Goal: Communication & Community: Answer question/provide support

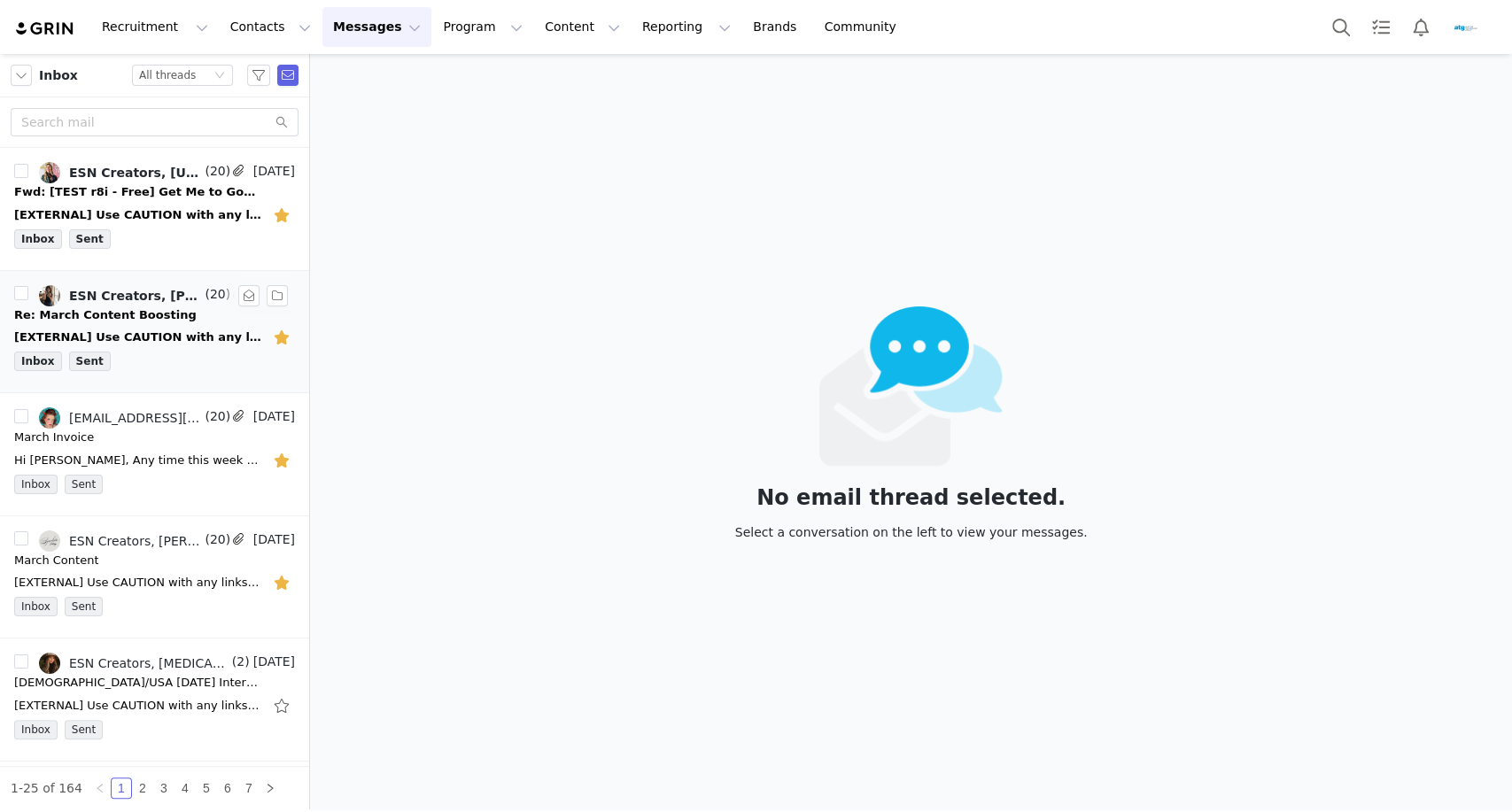
click at [153, 311] on div "Re: March Content Boosting" at bounding box center [105, 314] width 183 height 18
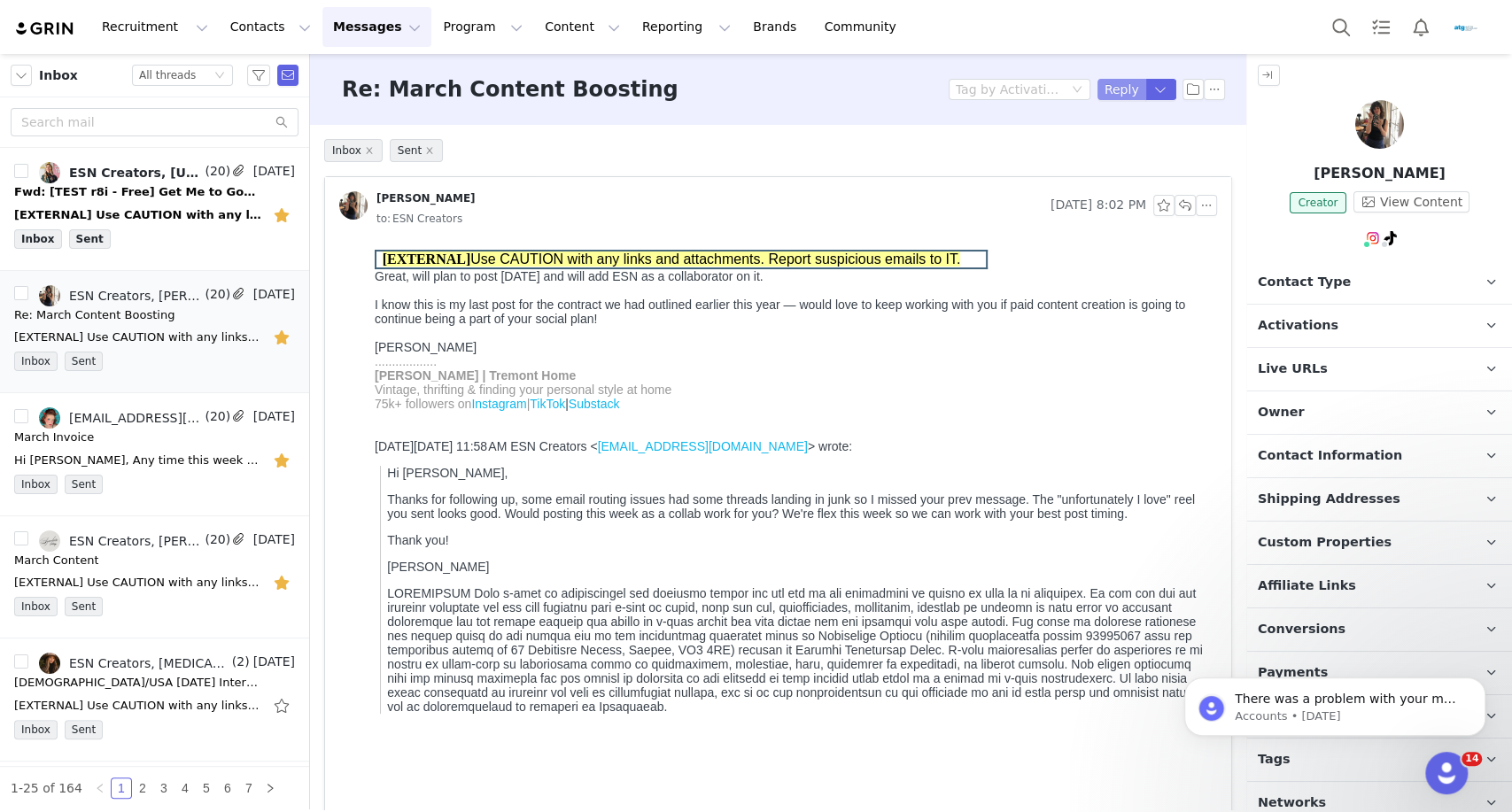
click at [1105, 96] on button "Reply" at bounding box center [1122, 89] width 49 height 22
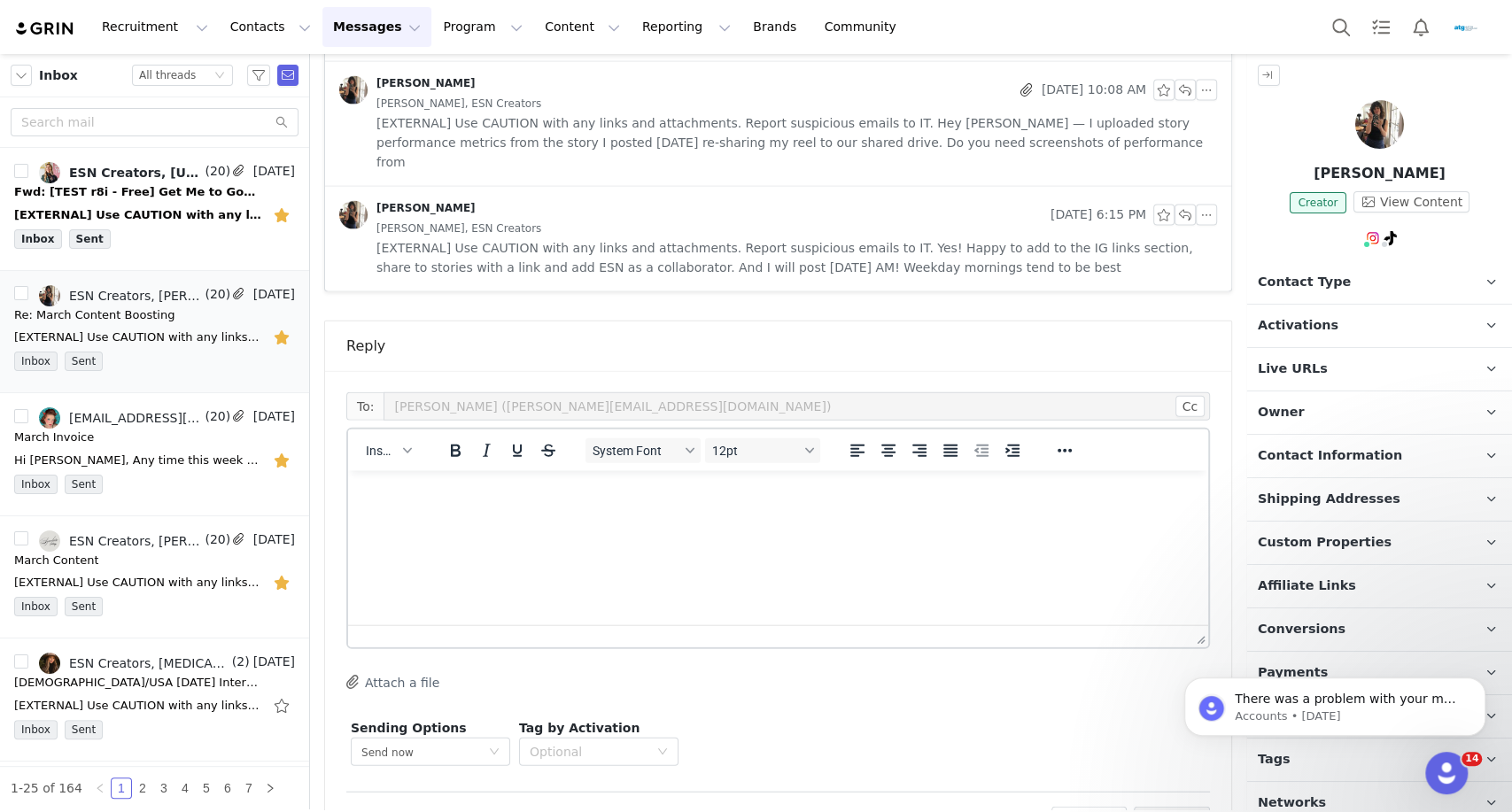
click at [507, 518] on html at bounding box center [778, 494] width 860 height 48
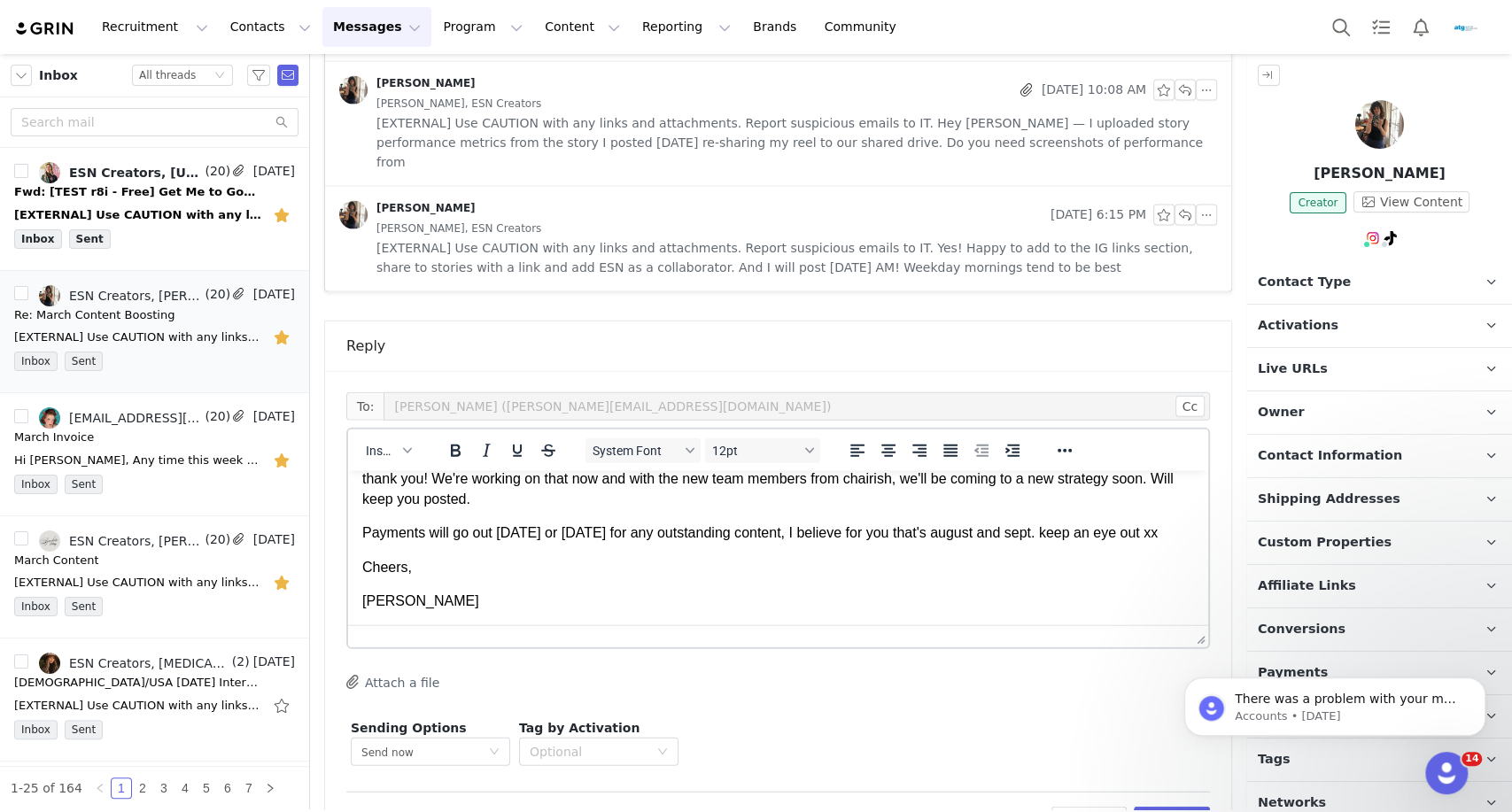
scroll to position [69, 0]
click at [1165, 751] on body "There was a problem with your most recent GRIN subscription payment. Hi Auction…" at bounding box center [1334, 702] width 340 height 110
click at [1026, 714] on div "Sending Options Send now This will be sent outside of your set email hours . Ta…" at bounding box center [778, 741] width 863 height 56
click at [1146, 806] on button "Preview" at bounding box center [1172, 820] width 77 height 28
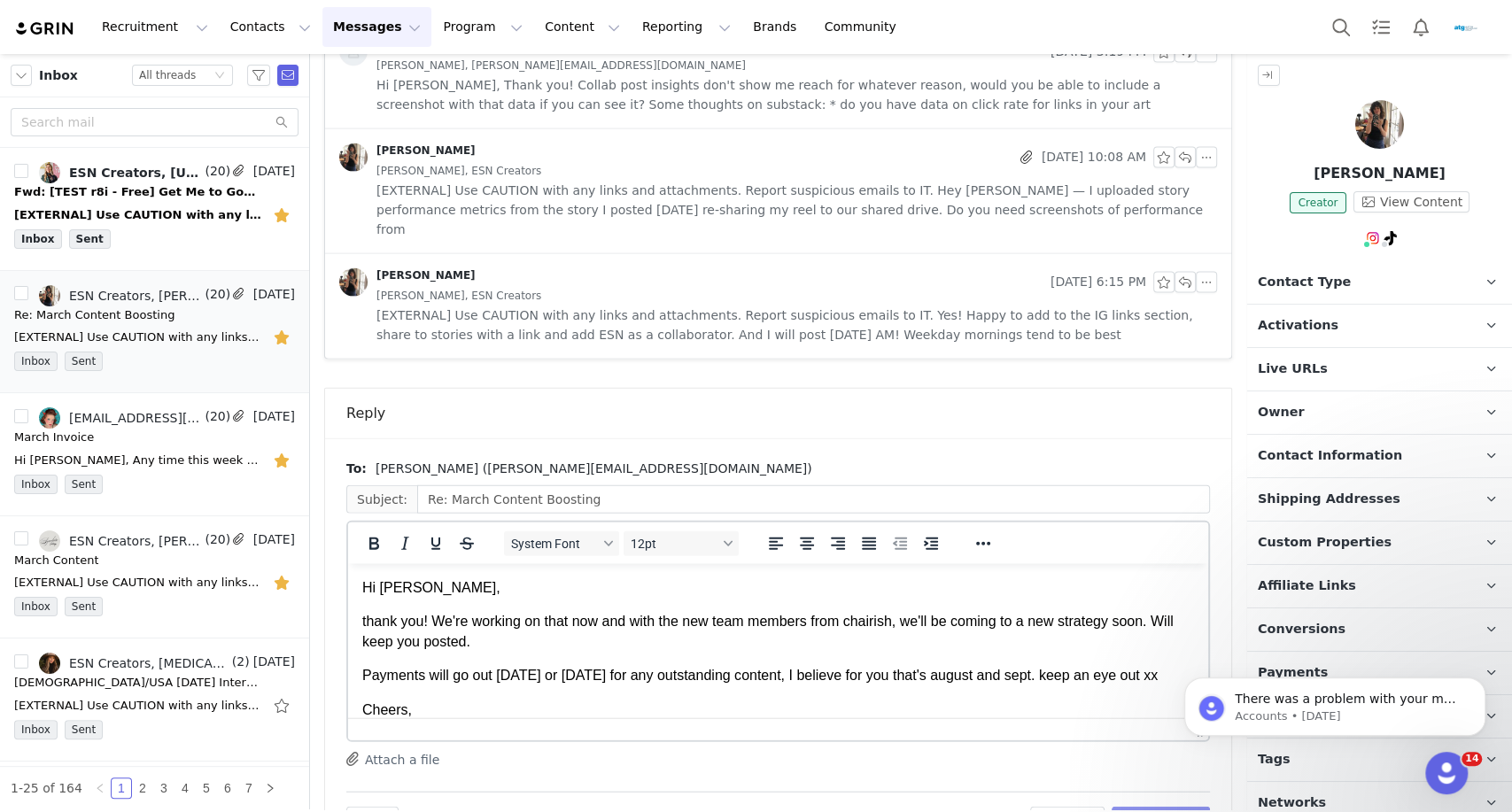
scroll to position [0, 0]
click at [1141, 806] on button "Send Email" at bounding box center [1161, 820] width 98 height 28
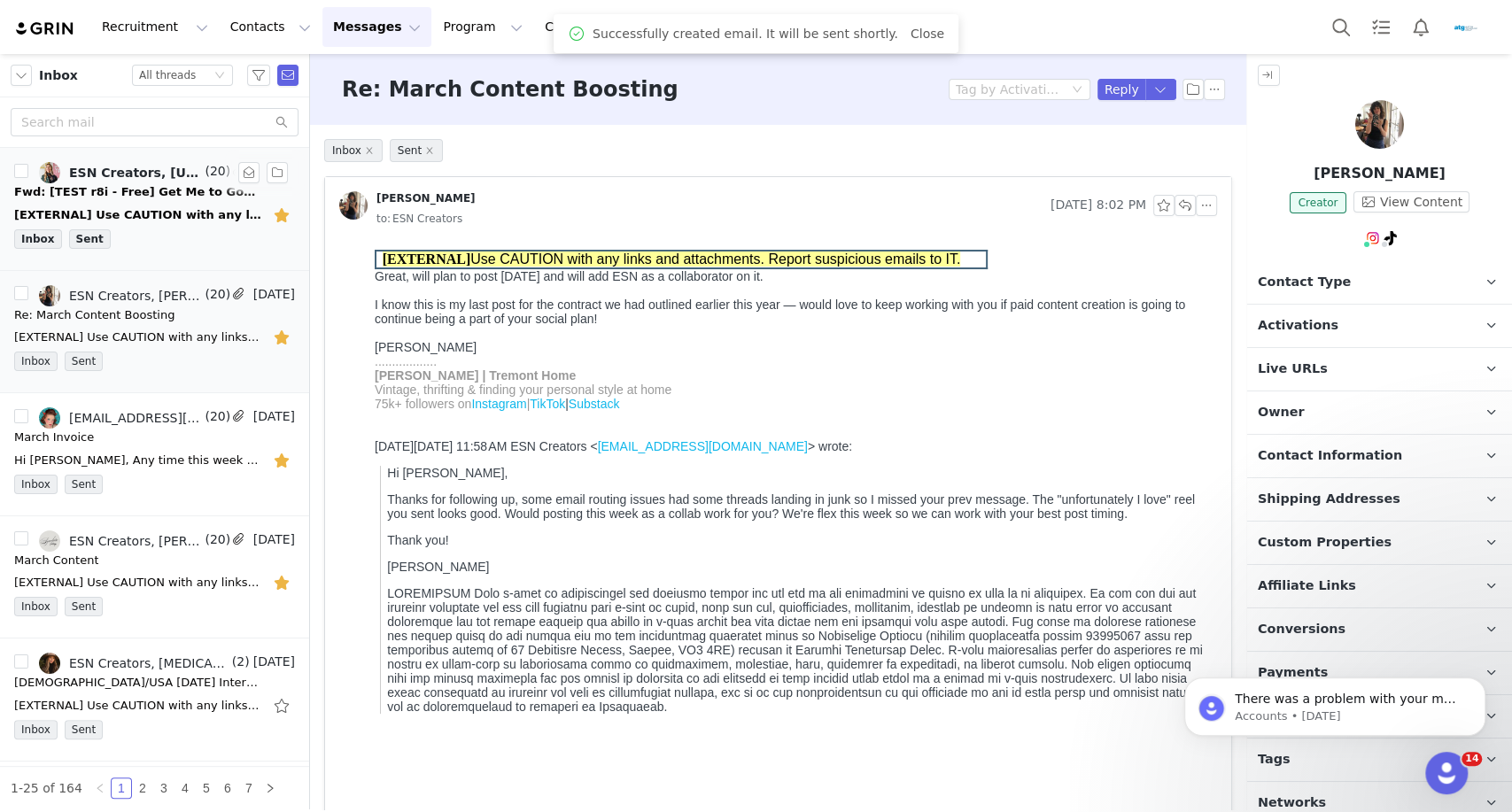
click at [180, 228] on div "[EXTERNAL] Use CAUTION with any links and attachments. Report suspicious emails…" at bounding box center [154, 215] width 281 height 28
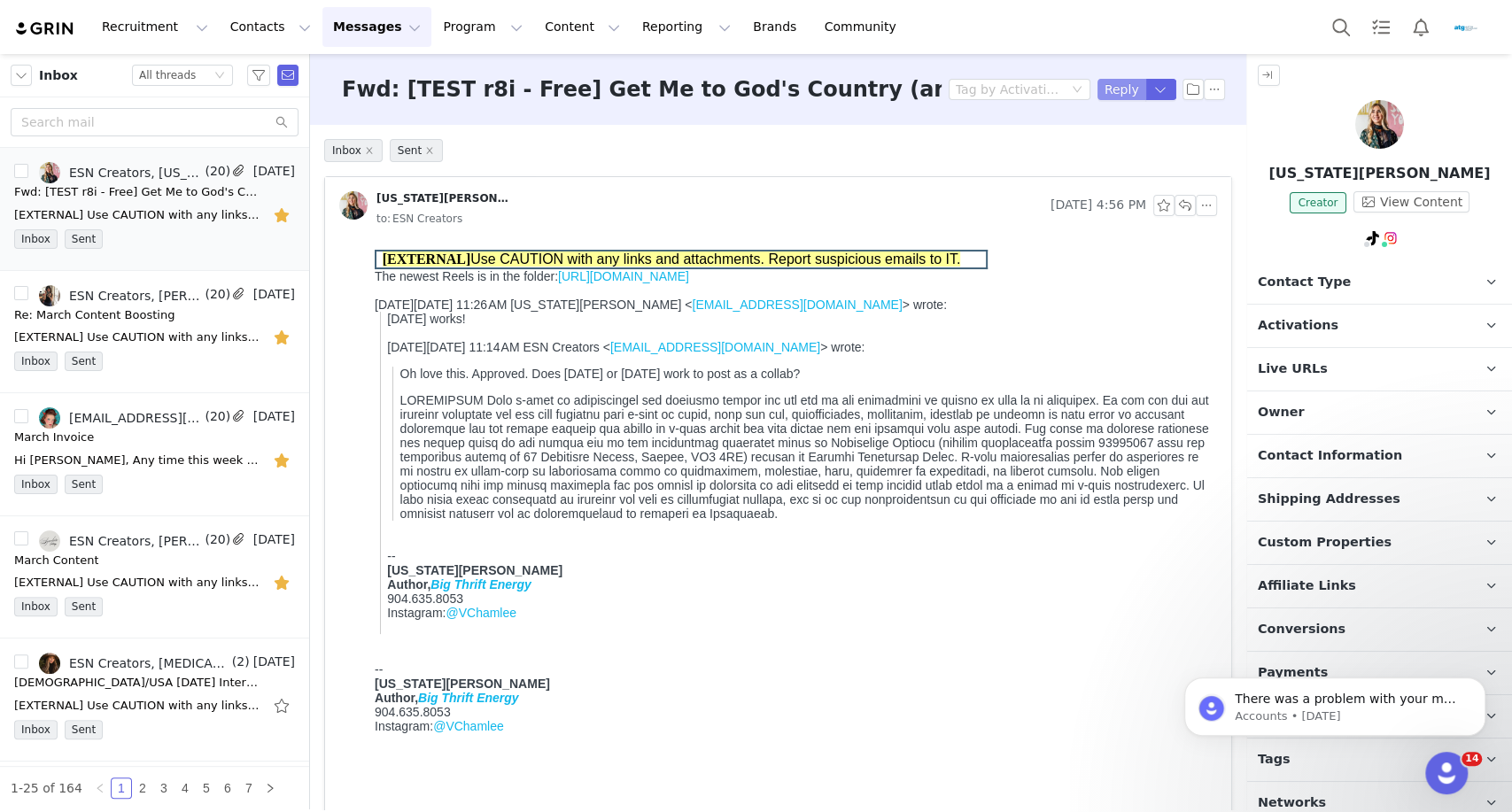
click at [1106, 86] on button "Reply" at bounding box center [1122, 89] width 49 height 22
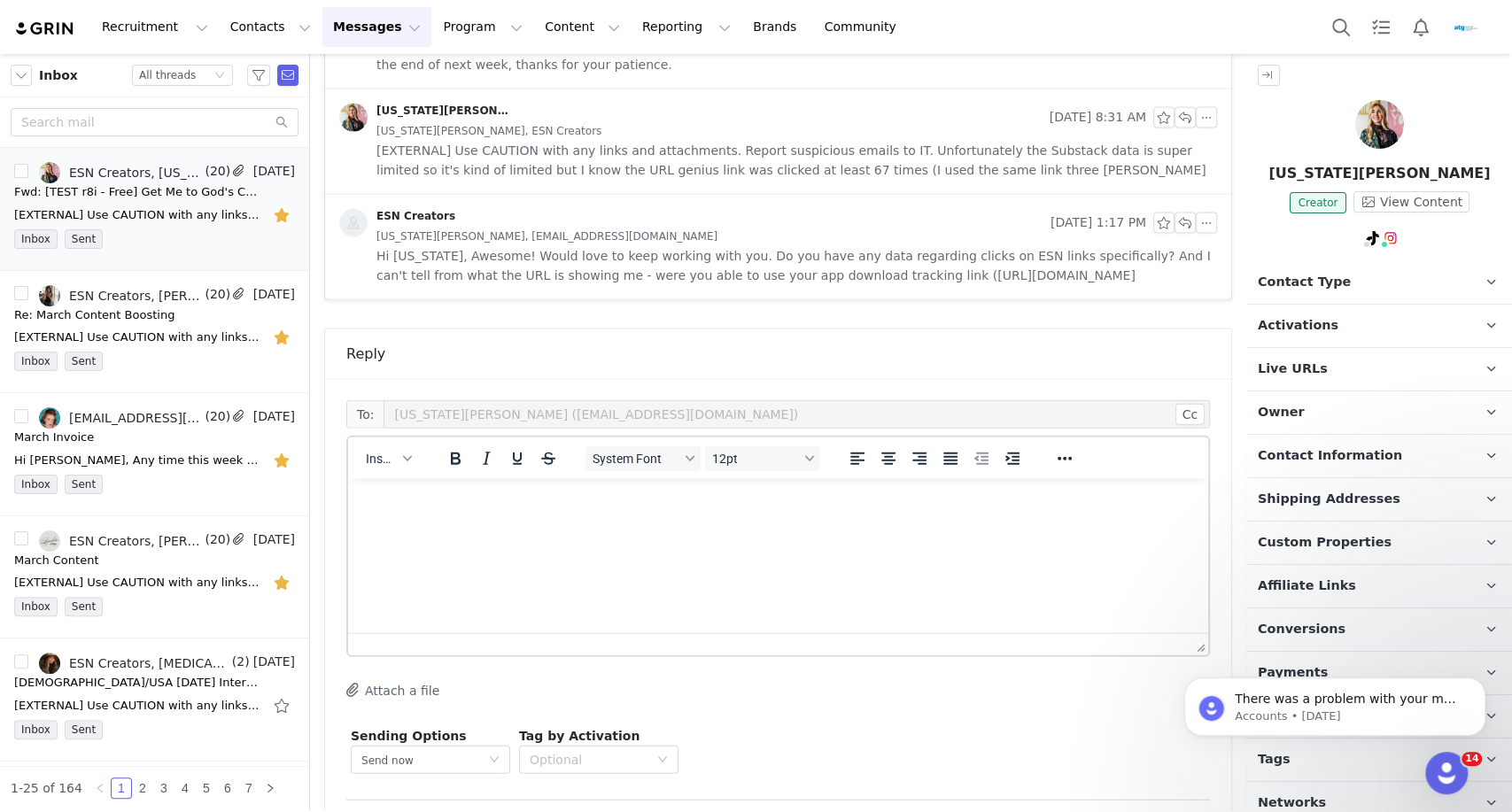
scroll to position [2533, 0]
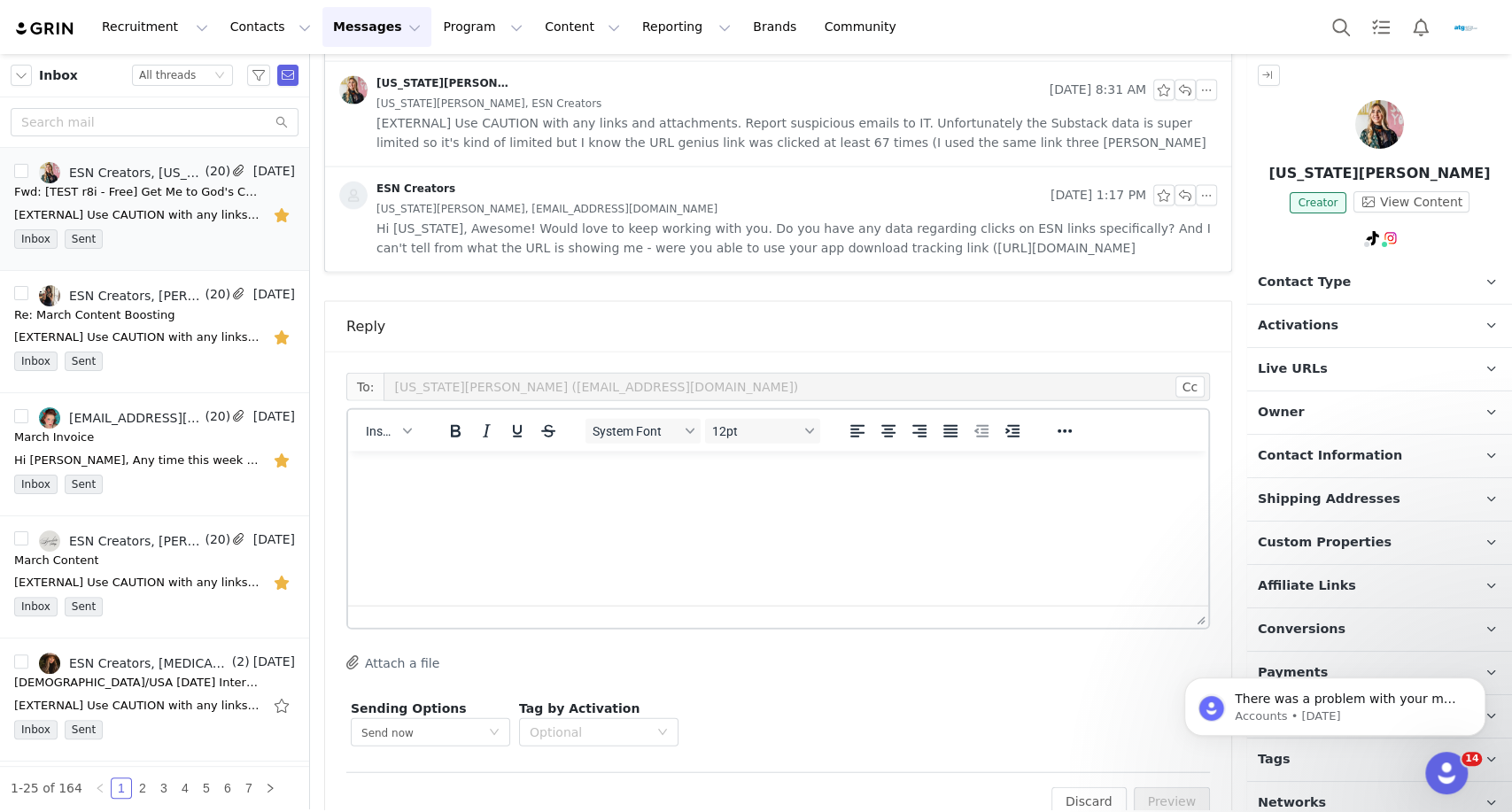
click at [556, 500] on html at bounding box center [778, 475] width 860 height 48
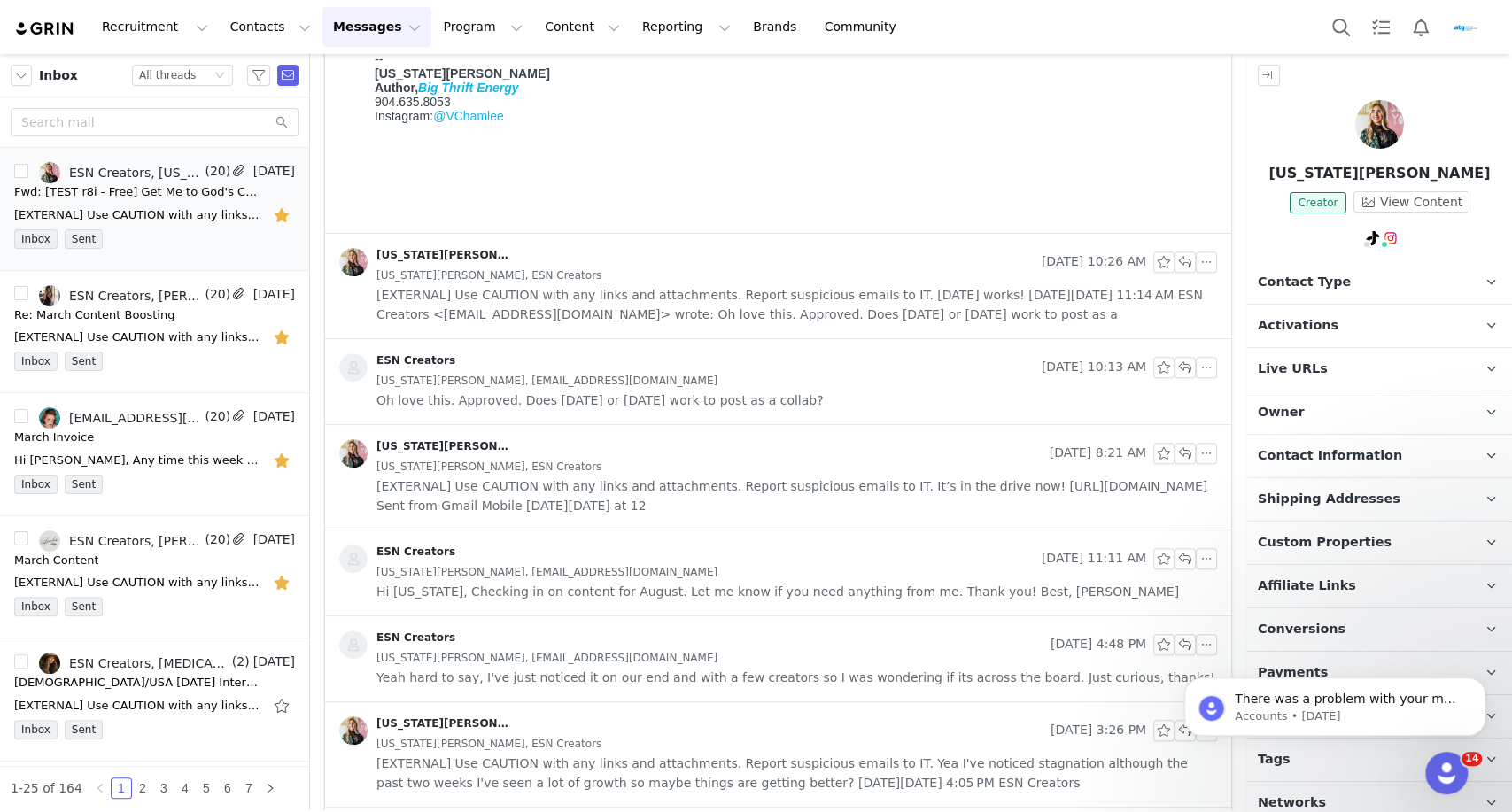
scroll to position [0, 0]
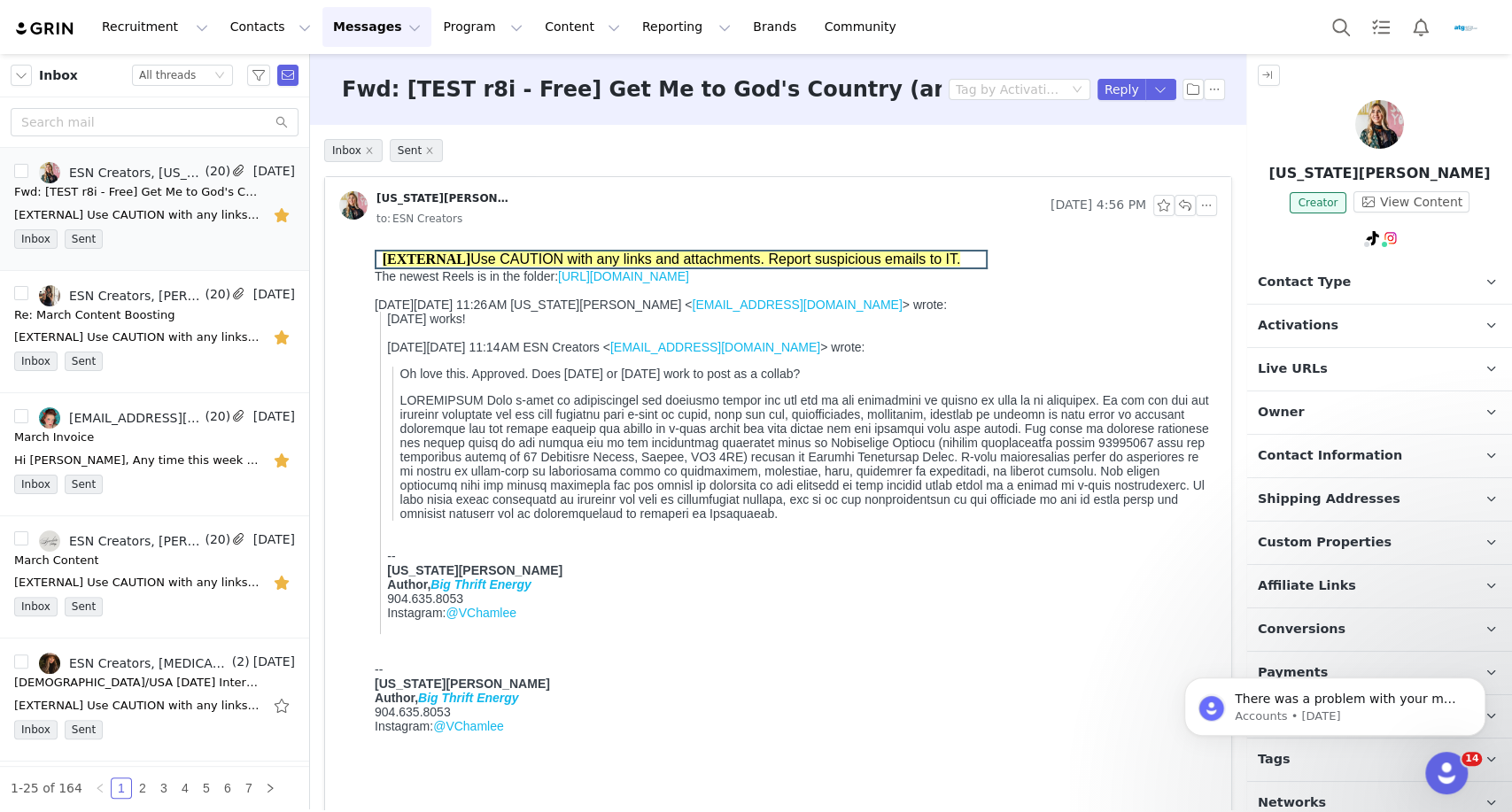
click at [689, 280] on link "[URL][DOMAIN_NAME]" at bounding box center [623, 276] width 131 height 14
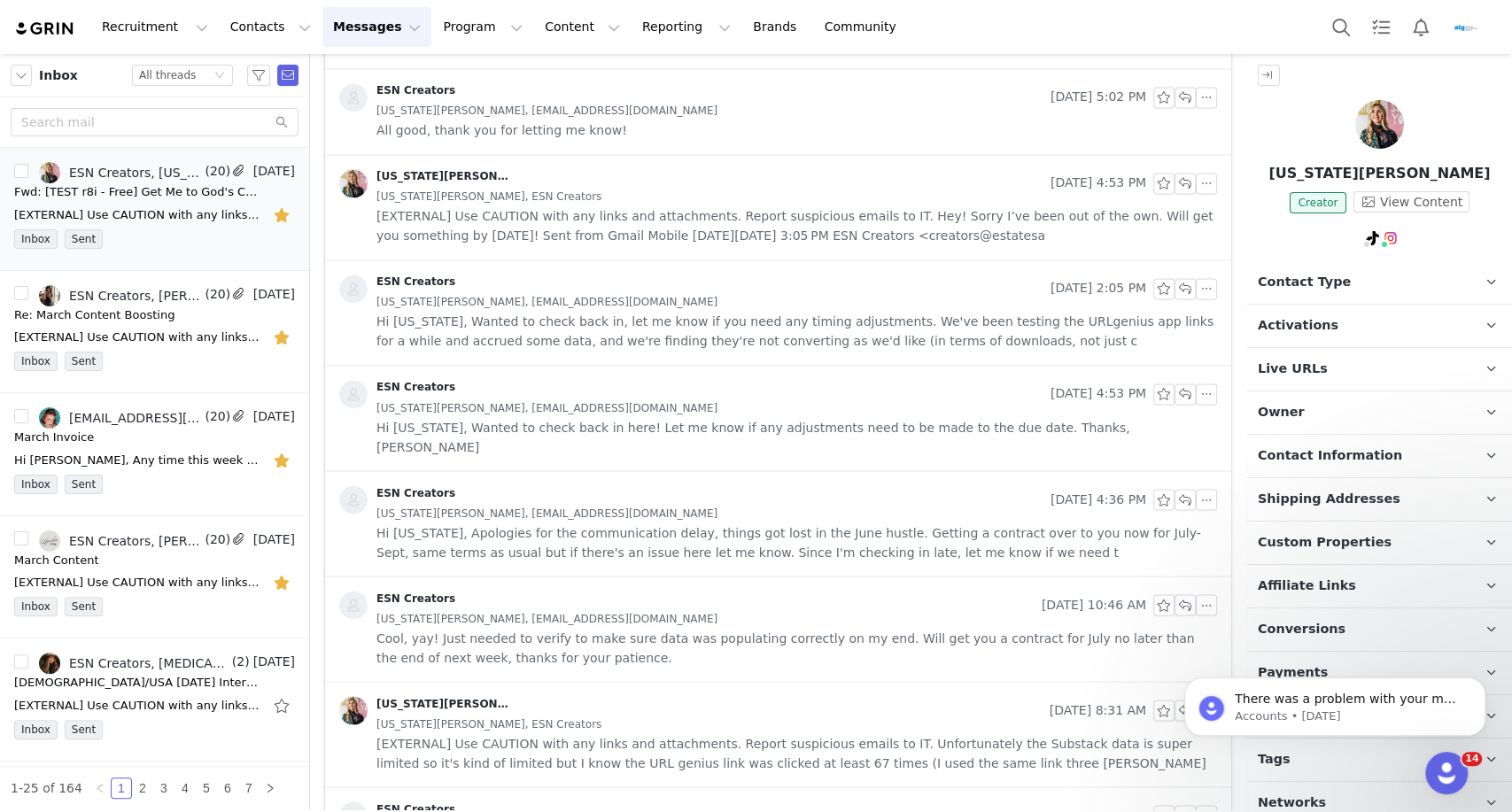
scroll to position [2533, 0]
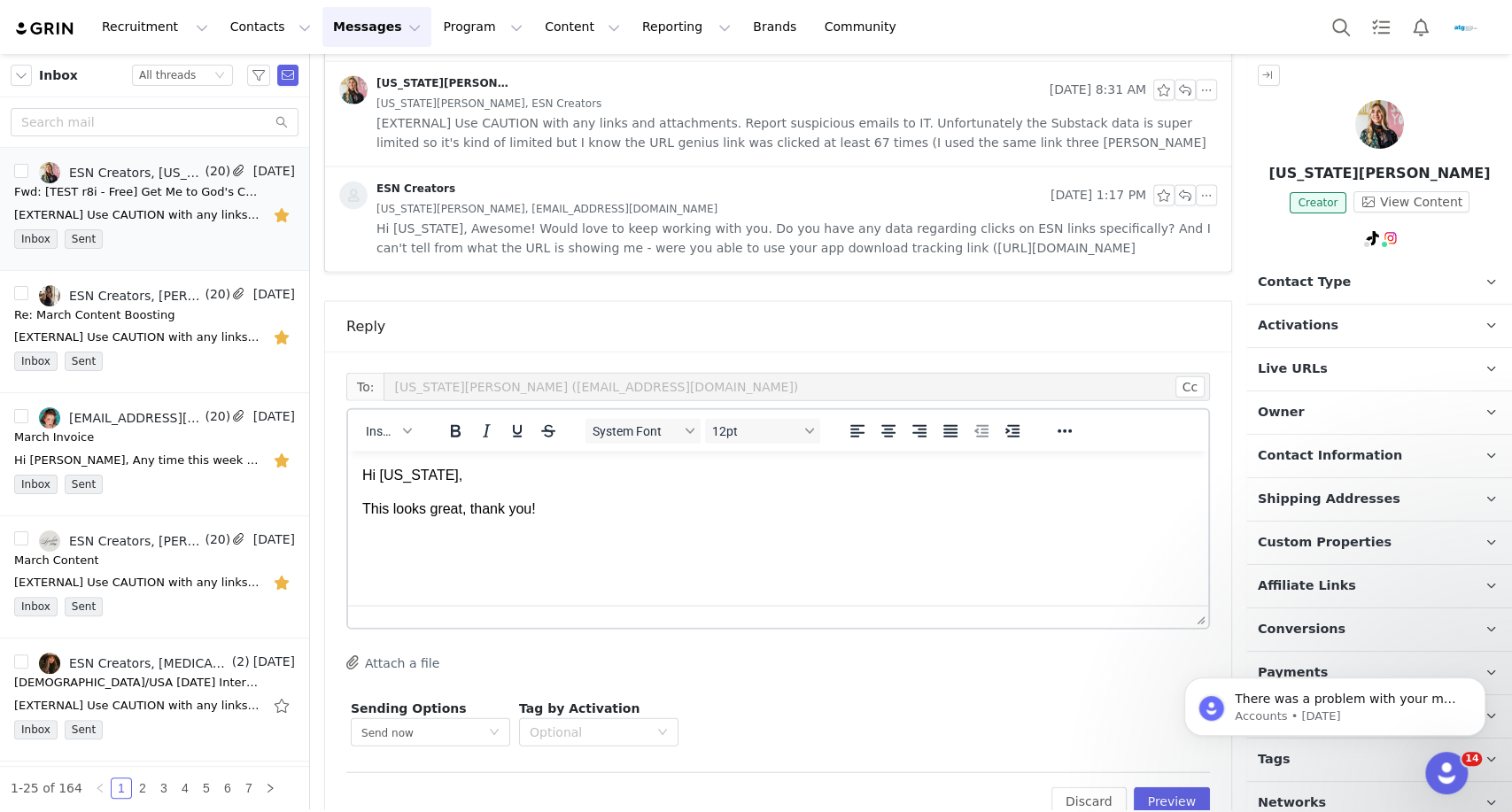
click at [598, 502] on p "This looks great, thank you!" at bounding box center [778, 509] width 831 height 20
click at [598, 502] on p "This looks great," at bounding box center [778, 509] width 831 height 20
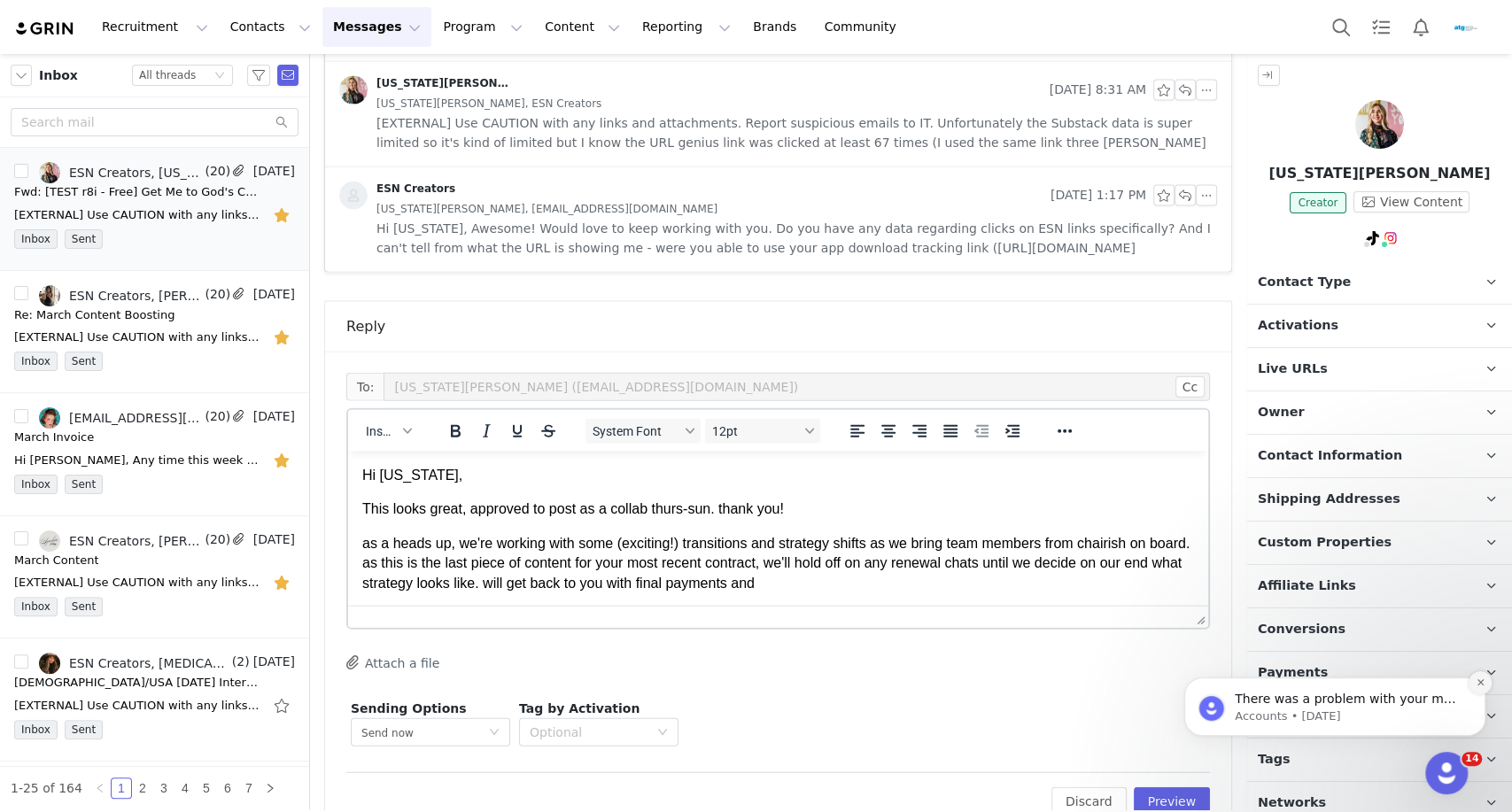
click at [1480, 681] on icon "Dismiss notification" at bounding box center [1479, 682] width 7 height 7
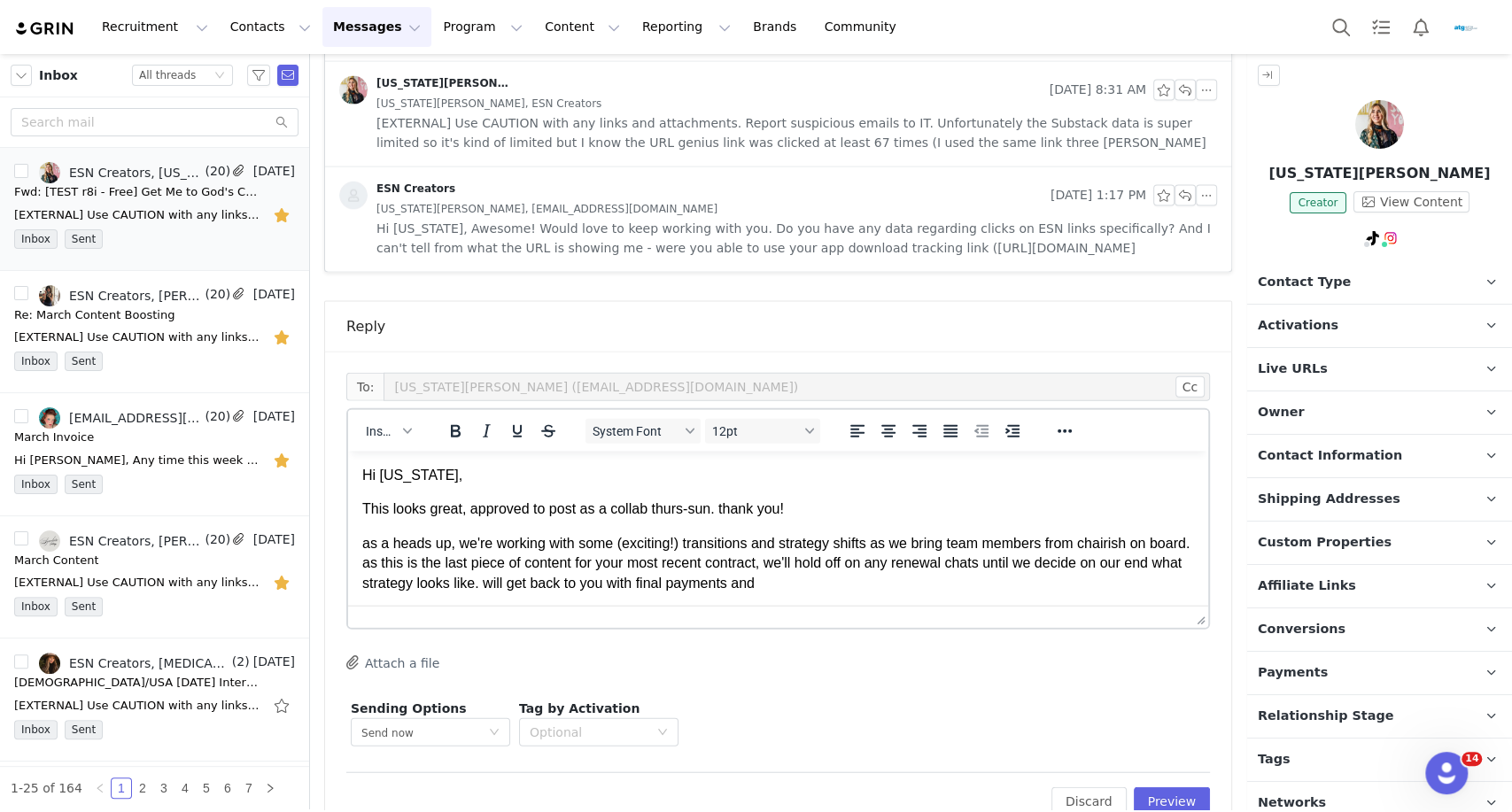
click at [831, 586] on p "as a heads up, we're working with some (exciting!) transitions and strategy shi…" at bounding box center [778, 563] width 831 height 59
click at [888, 583] on p "as a heads up, we're working with some (exciting!) transitions and strategy shi…" at bounding box center [778, 563] width 831 height 59
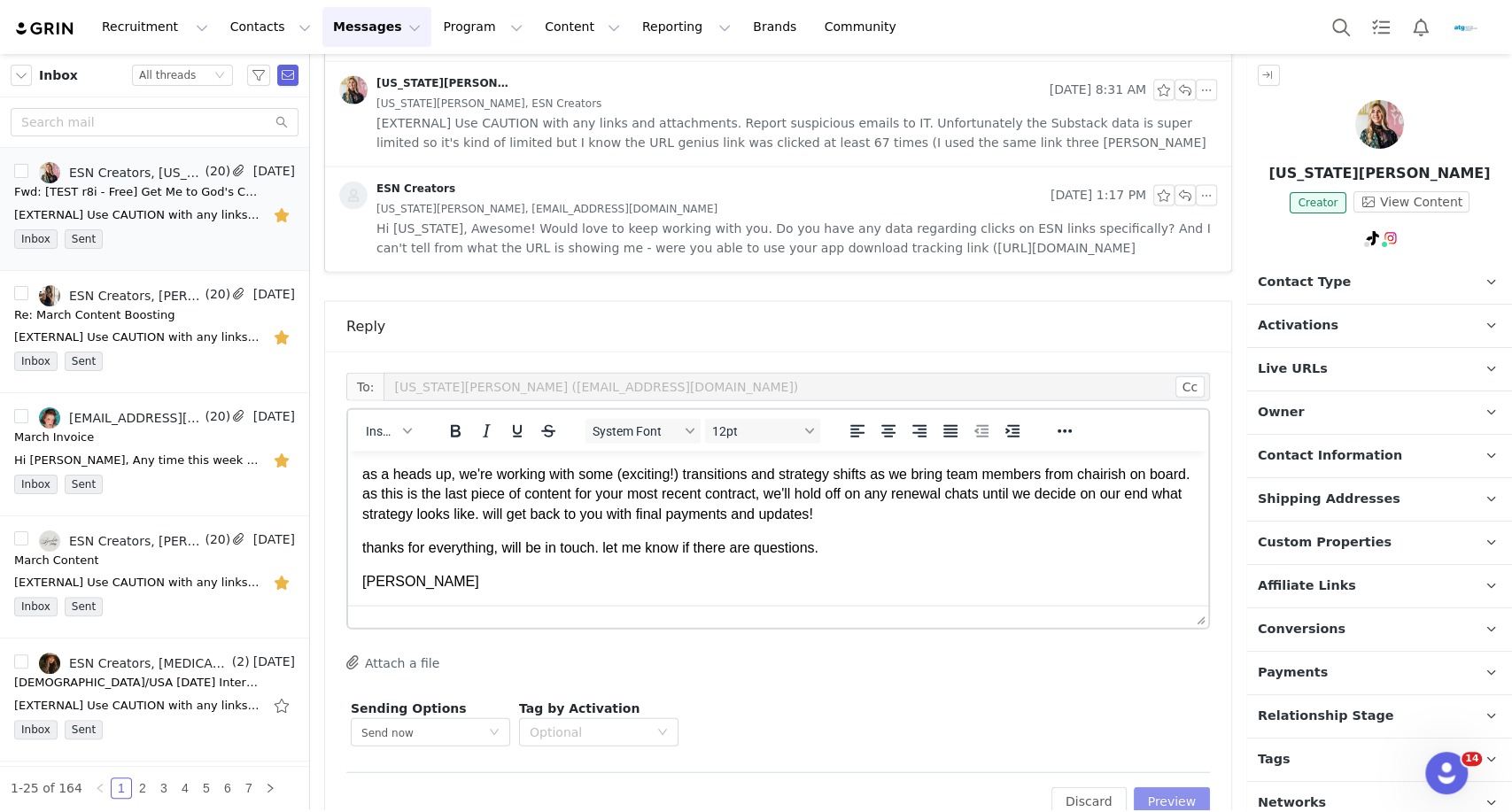
click at [1169, 787] on button "Preview" at bounding box center [1172, 801] width 77 height 28
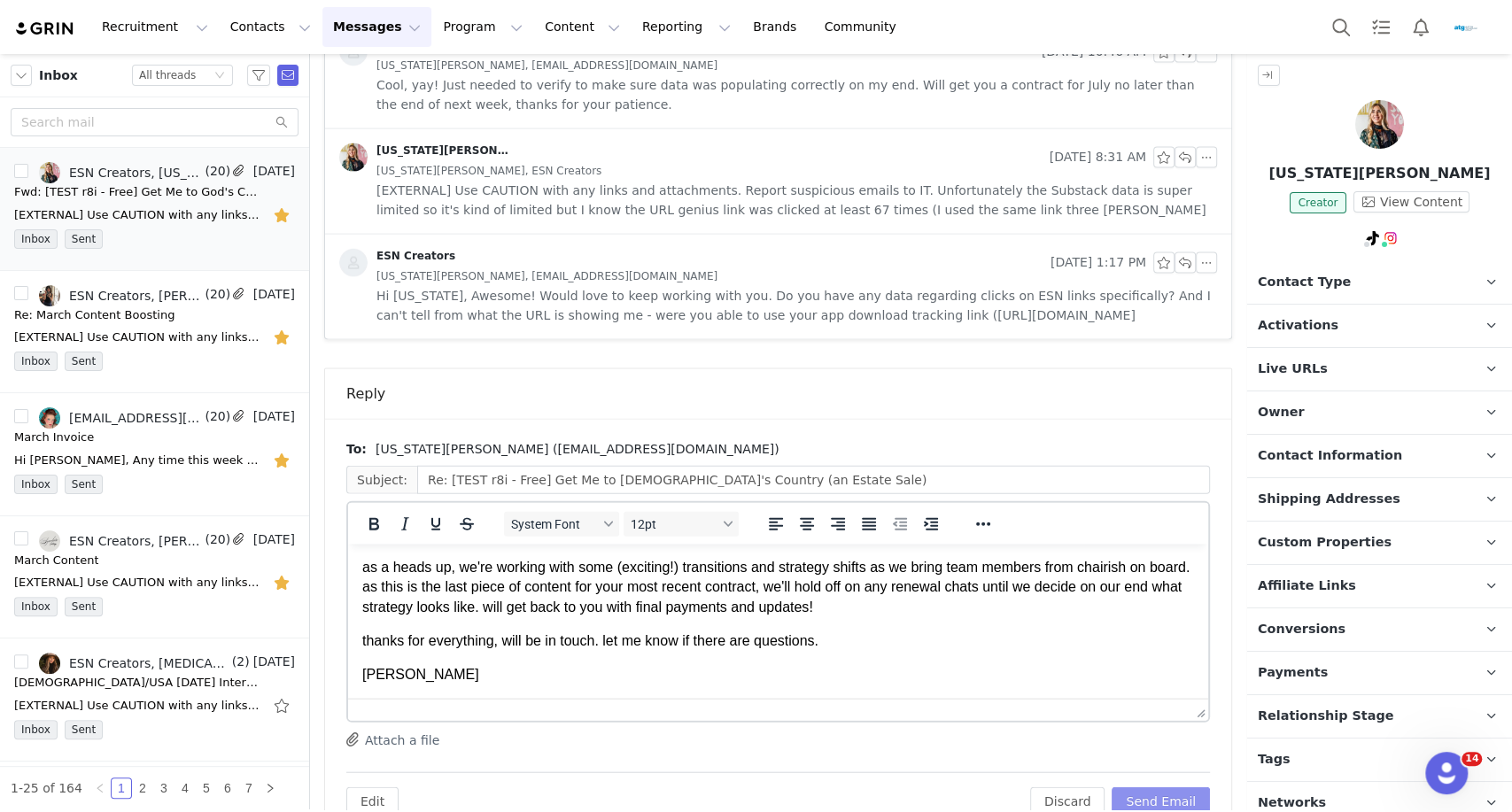
click at [1148, 787] on button "Send Email" at bounding box center [1161, 801] width 98 height 28
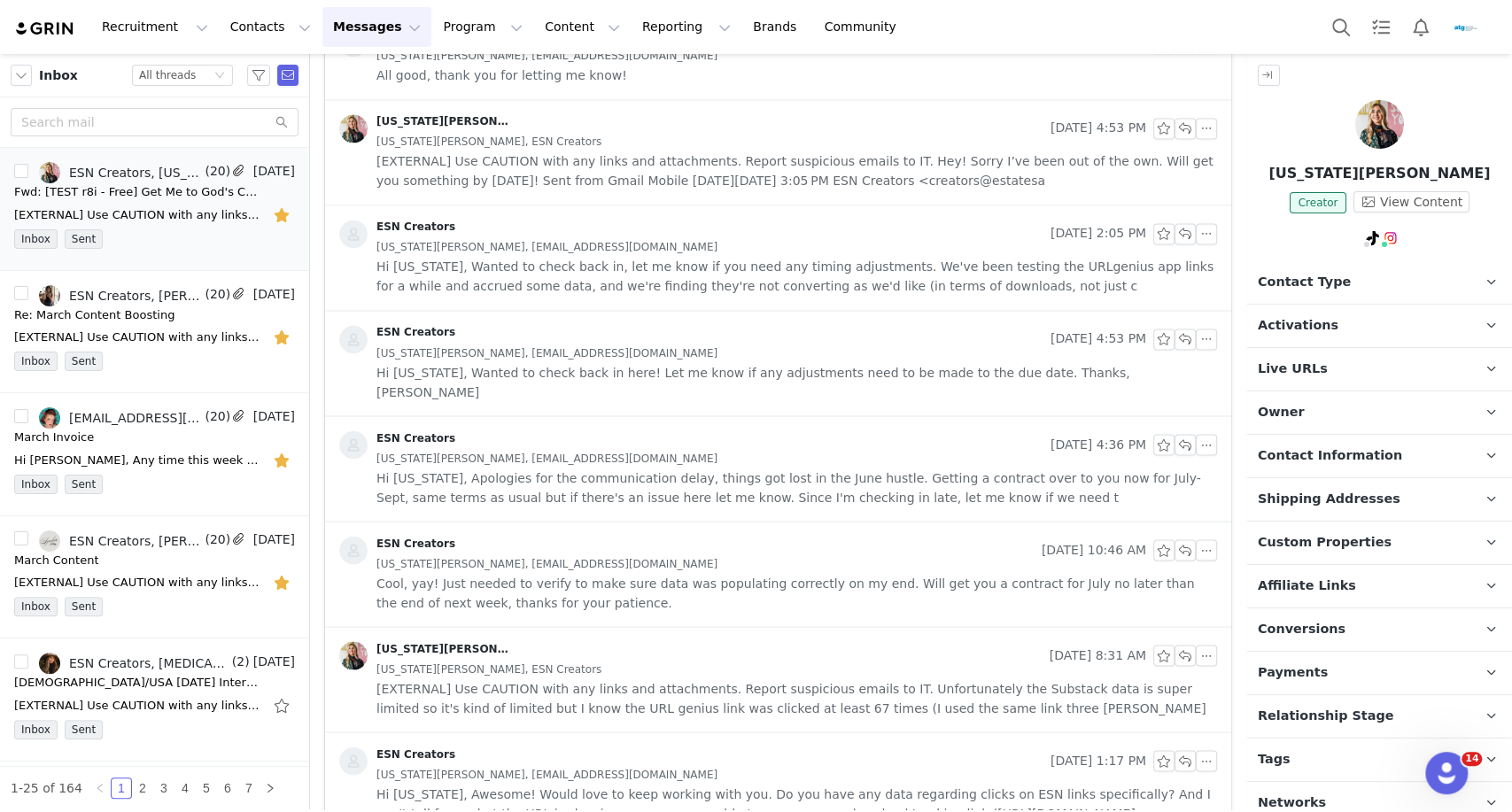
scroll to position [1000, 0]
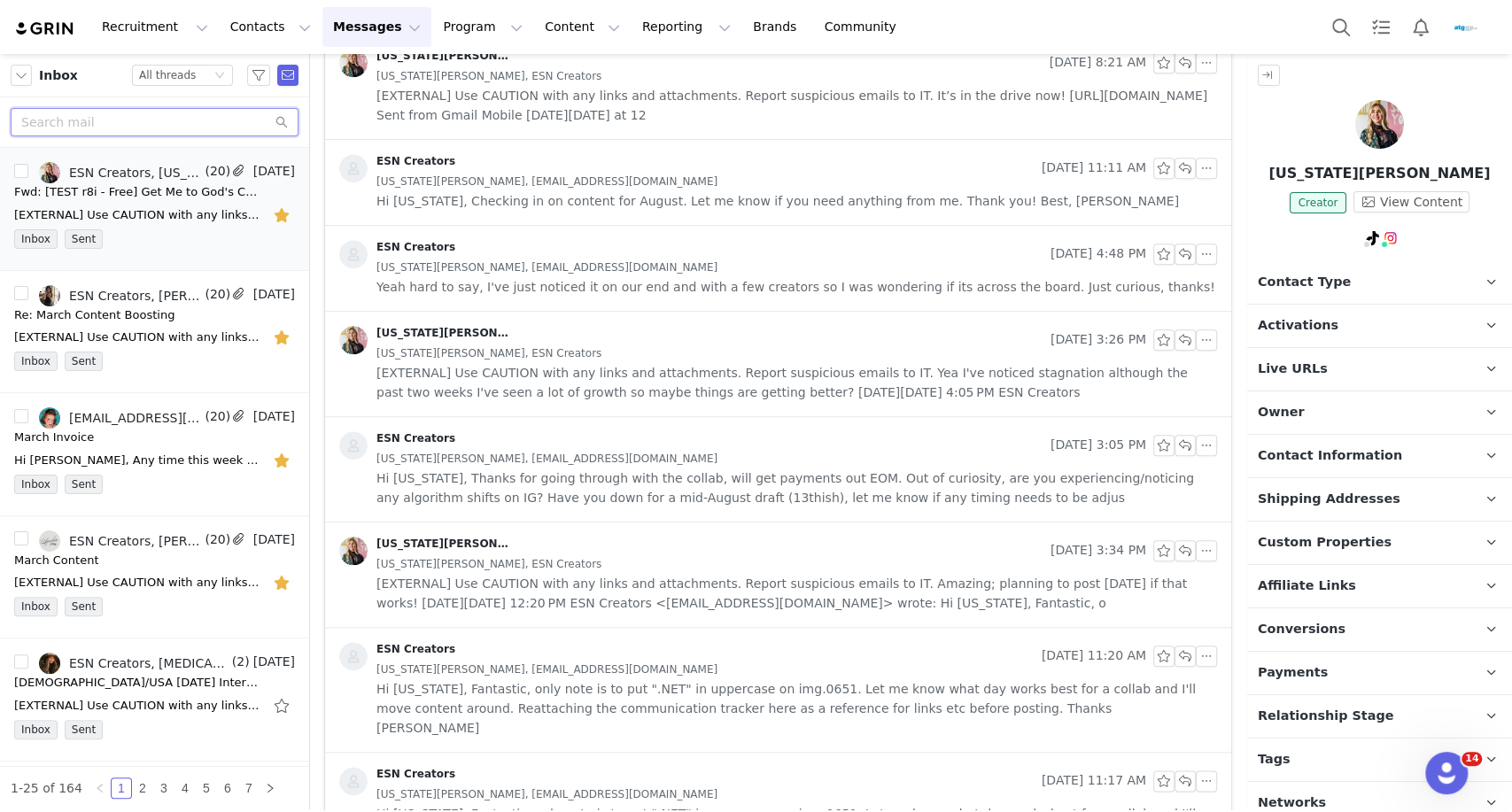
click at [149, 121] on input "text" at bounding box center [154, 122] width 288 height 28
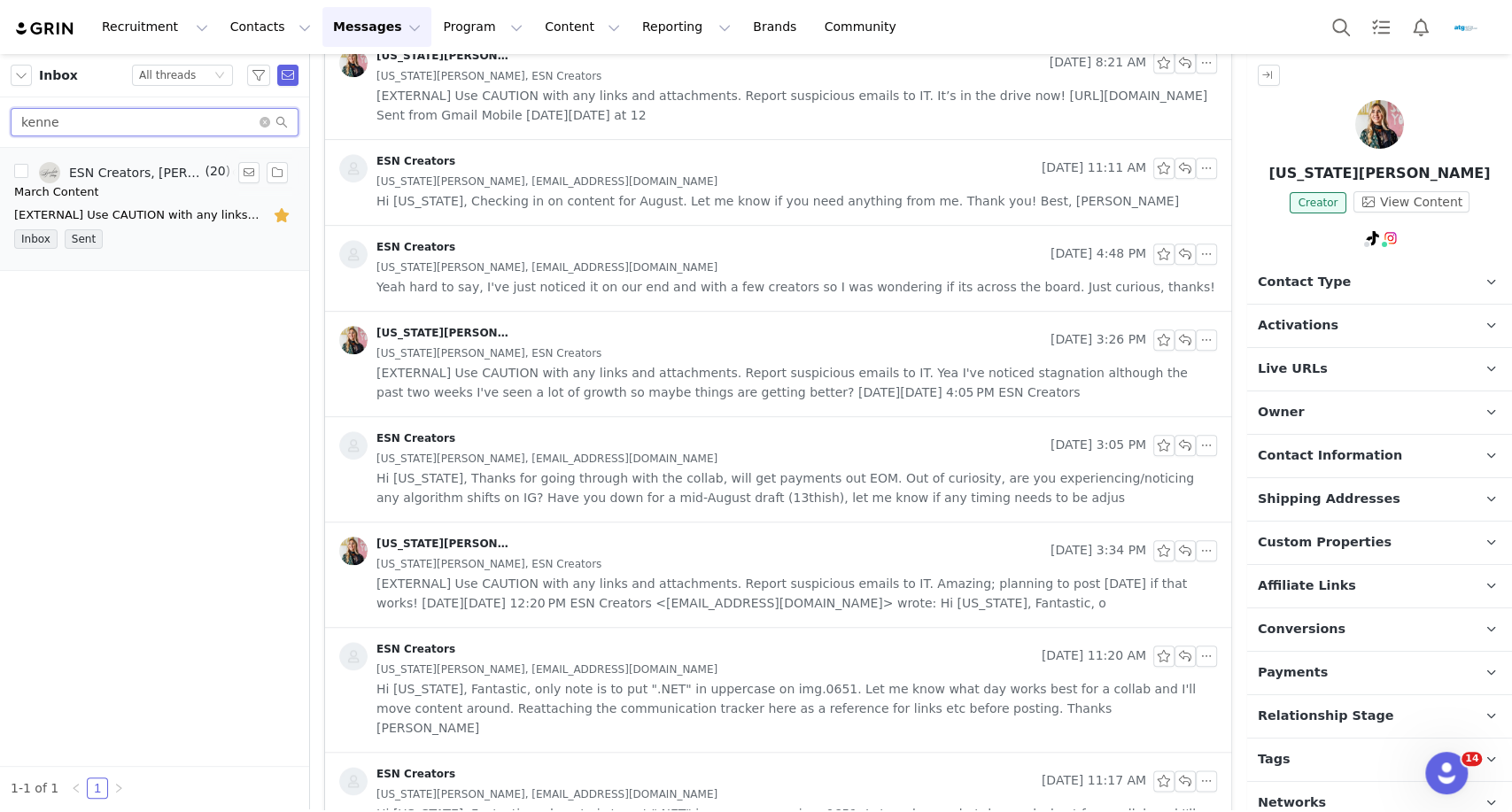
type input "kenne"
click at [175, 217] on div "[EXTERNAL] Use CAUTION with any links and attachments. Report suspicious emails…" at bounding box center [137, 215] width 248 height 18
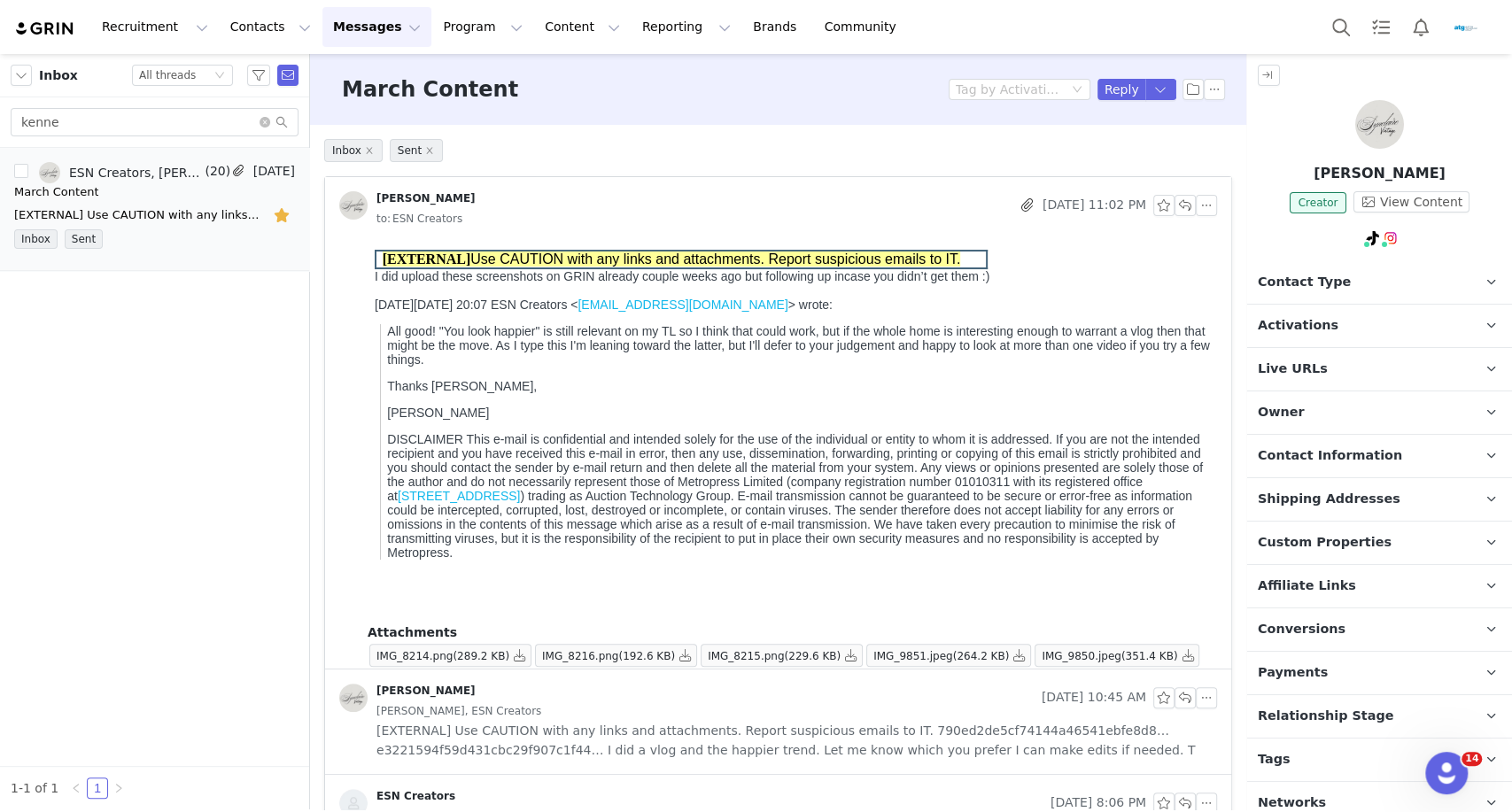
scroll to position [0, 0]
click at [1113, 89] on button "Reply" at bounding box center [1122, 89] width 49 height 22
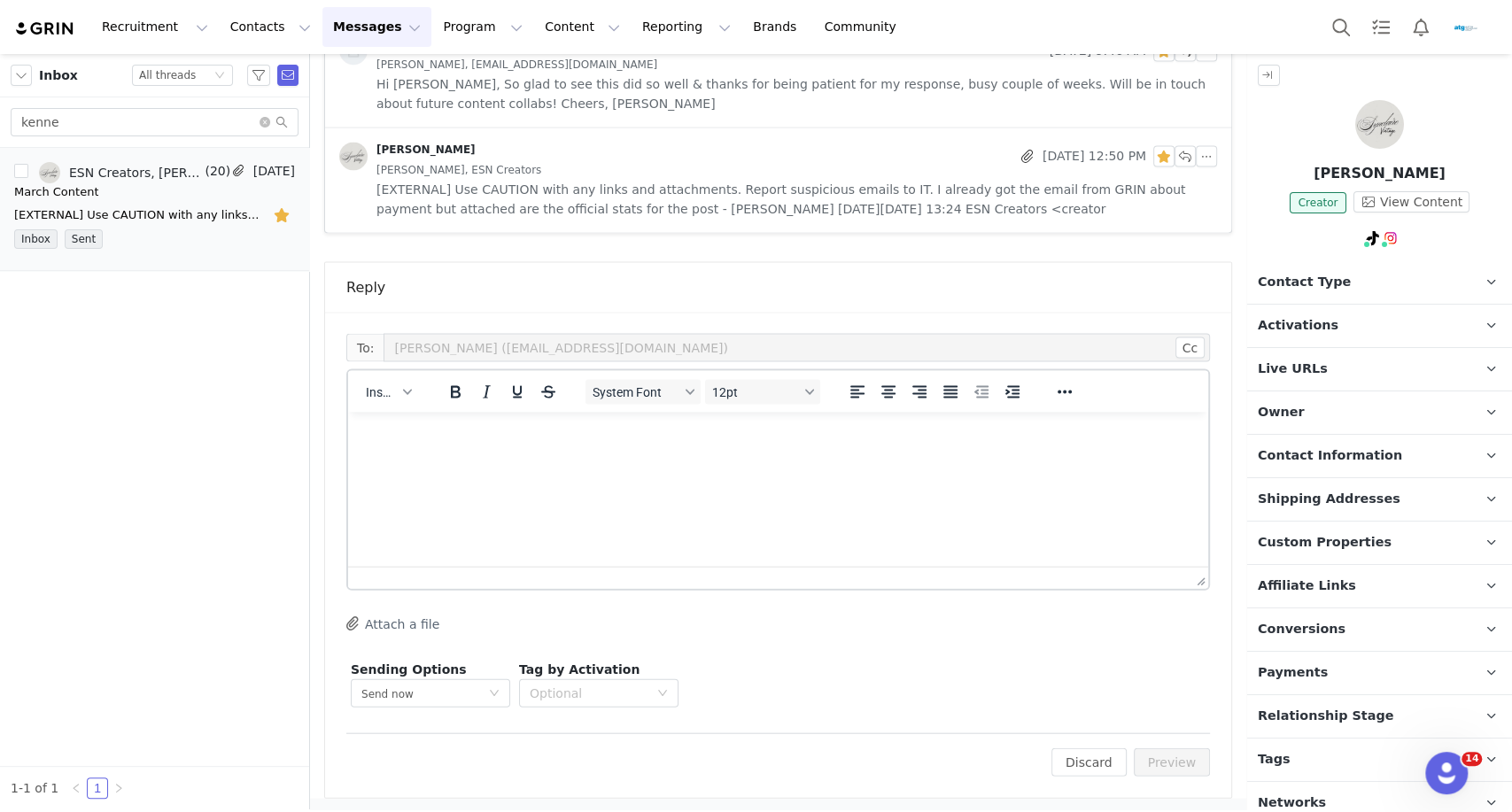
click at [493, 460] on html at bounding box center [778, 436] width 860 height 48
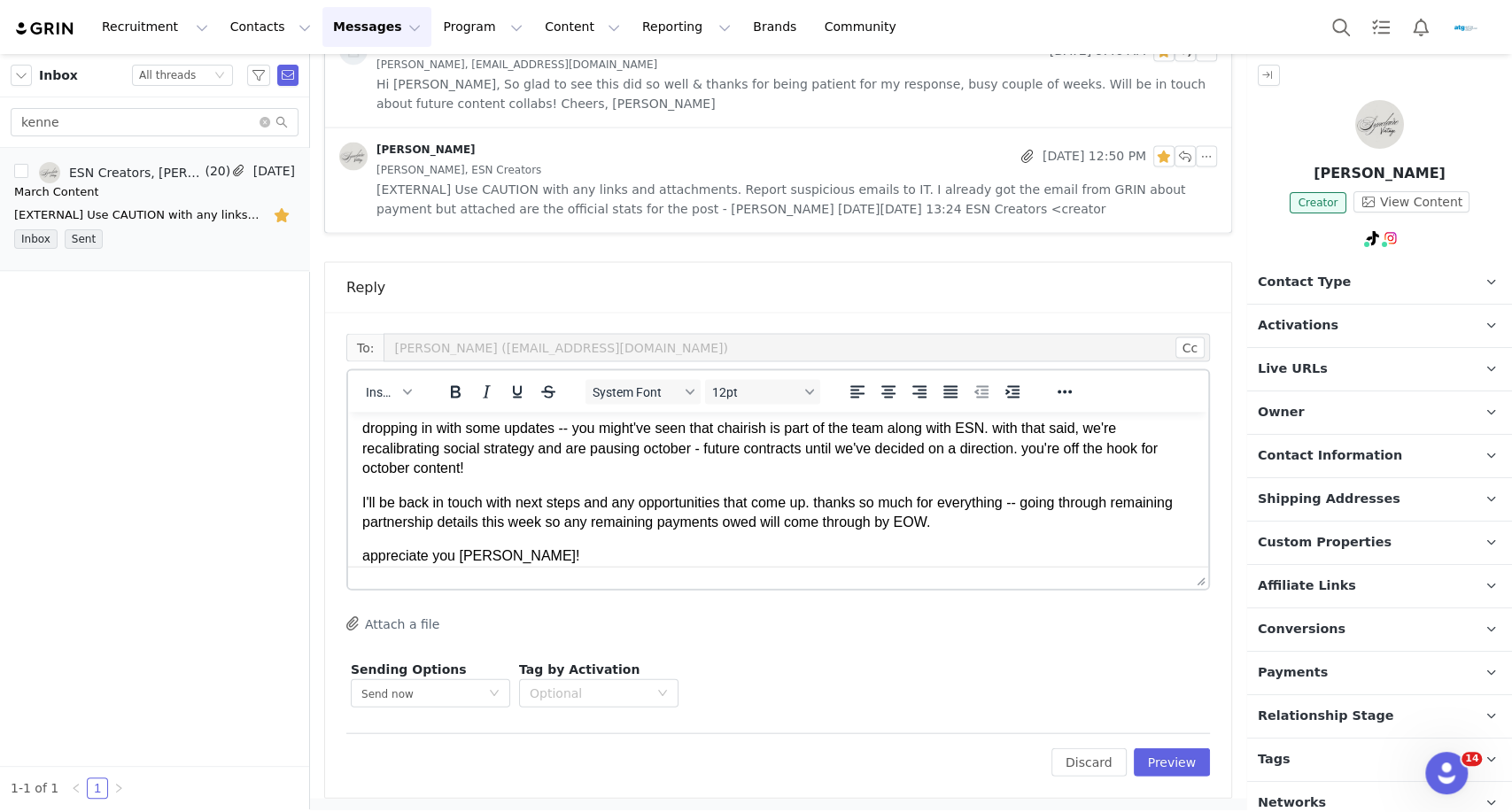
scroll to position [75, 0]
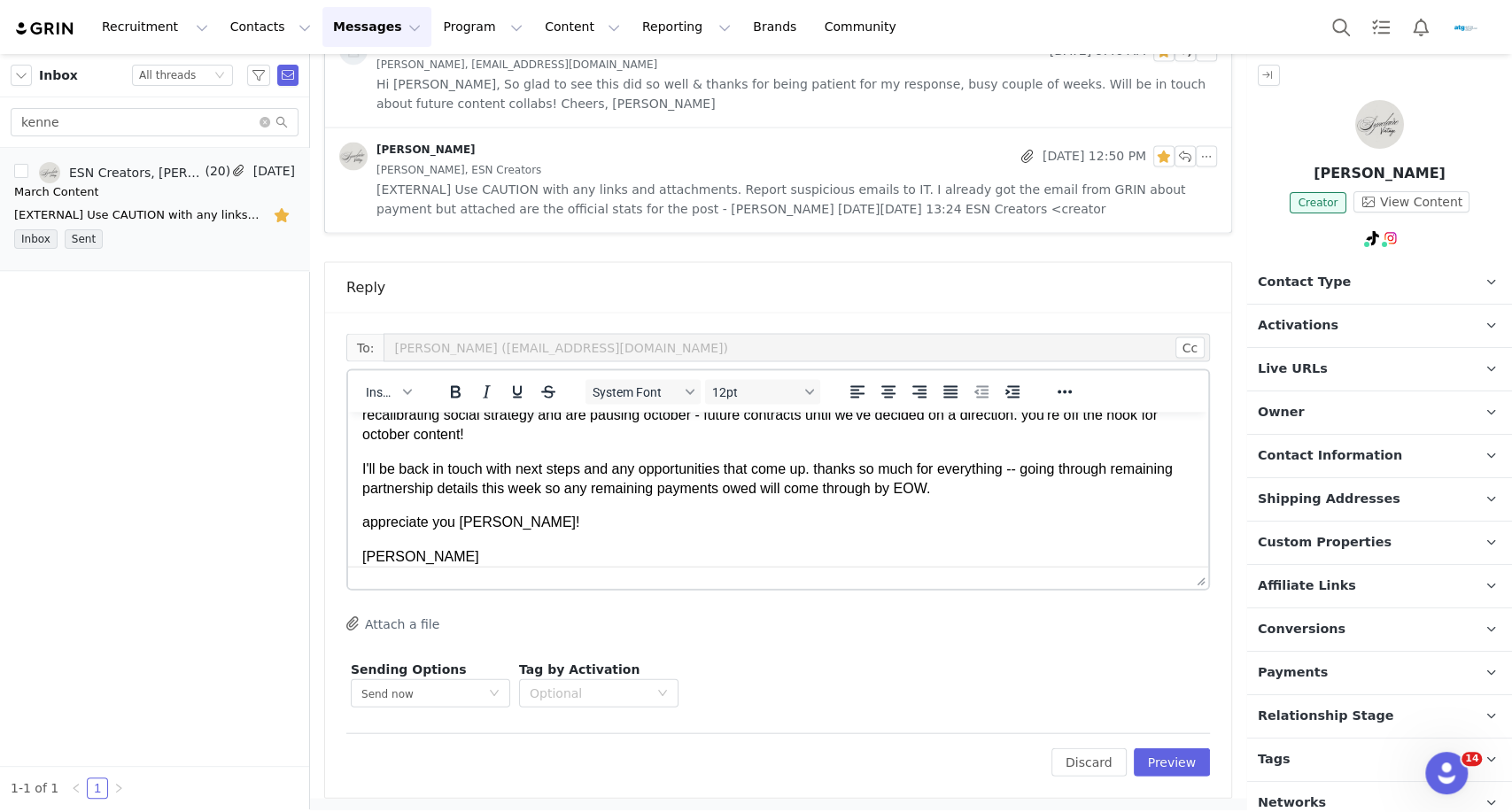
click at [491, 525] on p "appreciate you [PERSON_NAME]!" at bounding box center [778, 522] width 831 height 20
click at [973, 470] on p "I'll be back in touch with next steps and any opportunities that come up. thank…" at bounding box center [778, 479] width 831 height 40
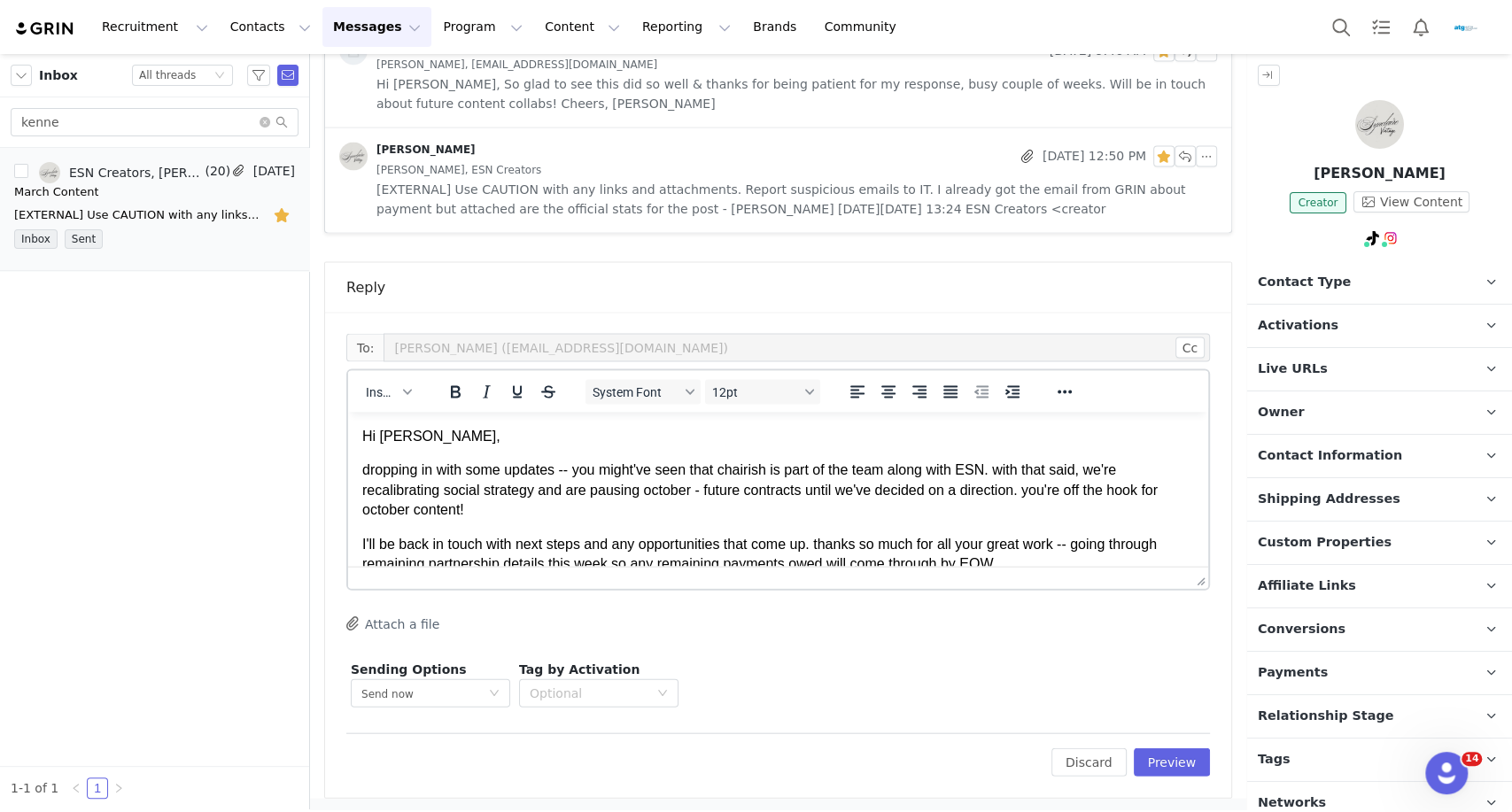
scroll to position [0, 0]
click at [699, 489] on p "dropping in with some updates -- you might've seen that chairish is part of the…" at bounding box center [778, 489] width 831 height 59
click at [796, 528] on body "Hi [PERSON_NAME], dropping in with some updates -- you might've seen that chair…" at bounding box center [778, 533] width 831 height 215
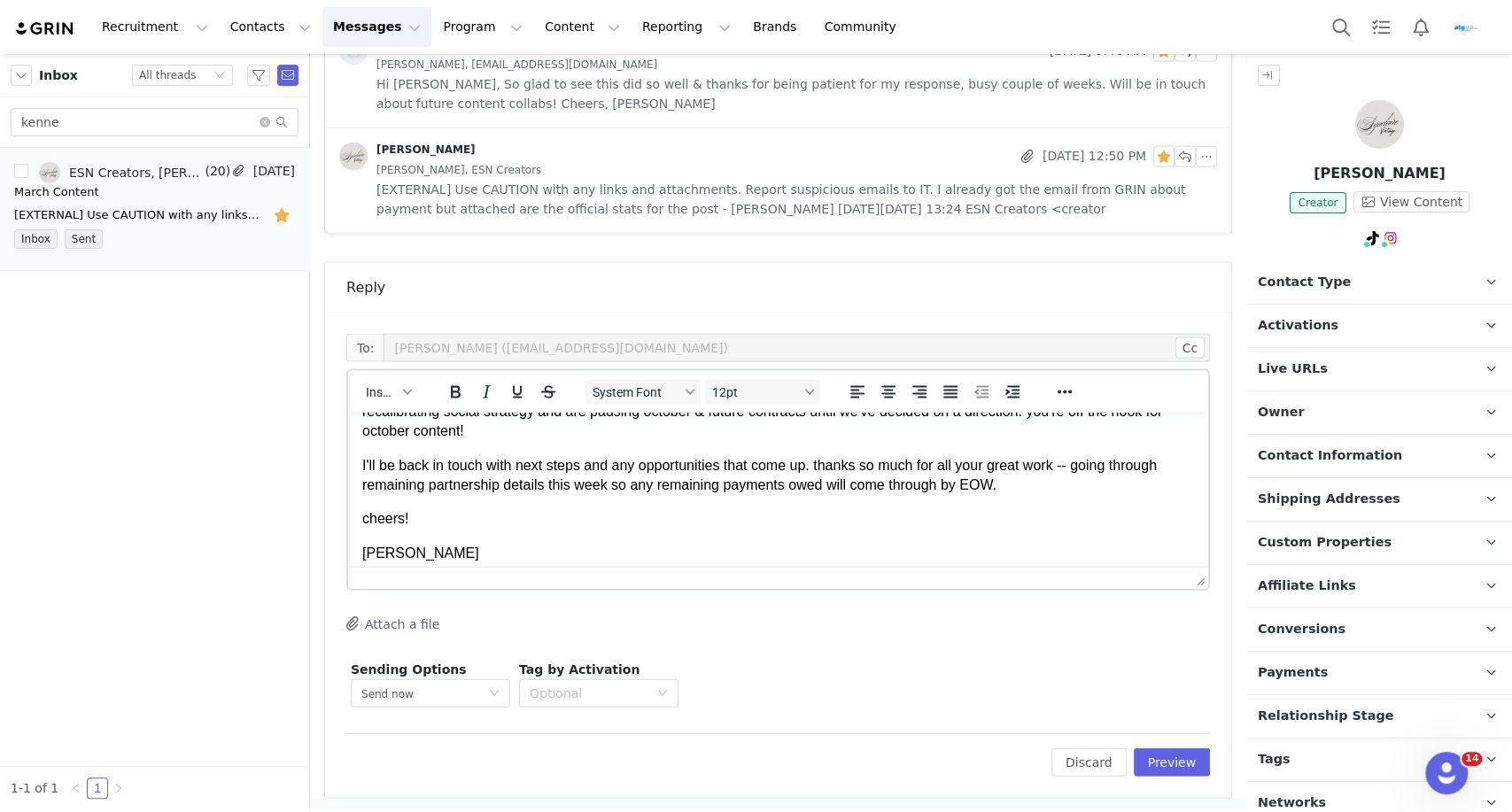
scroll to position [89, 0]
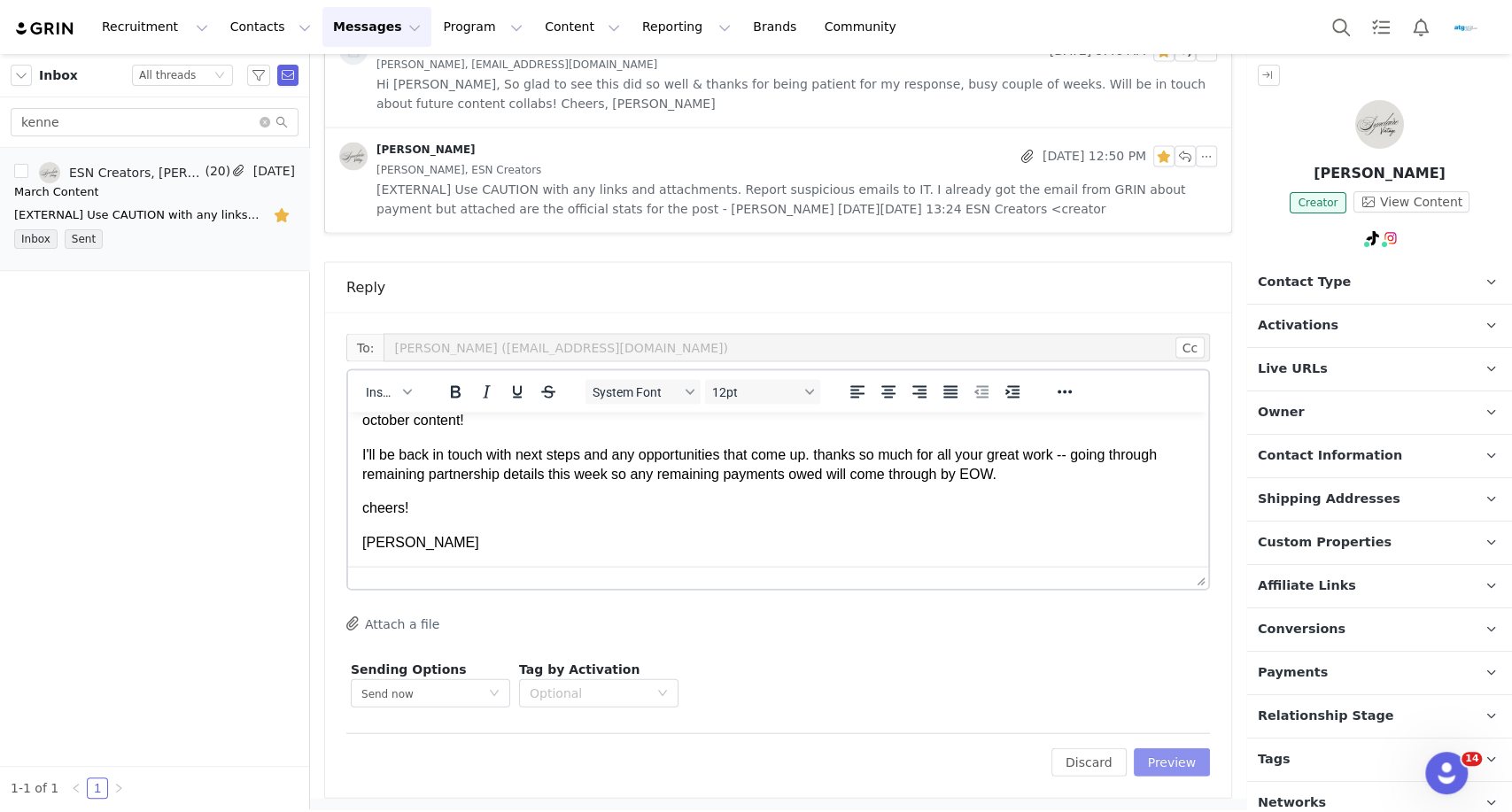
click at [1148, 759] on button "Preview" at bounding box center [1172, 762] width 77 height 28
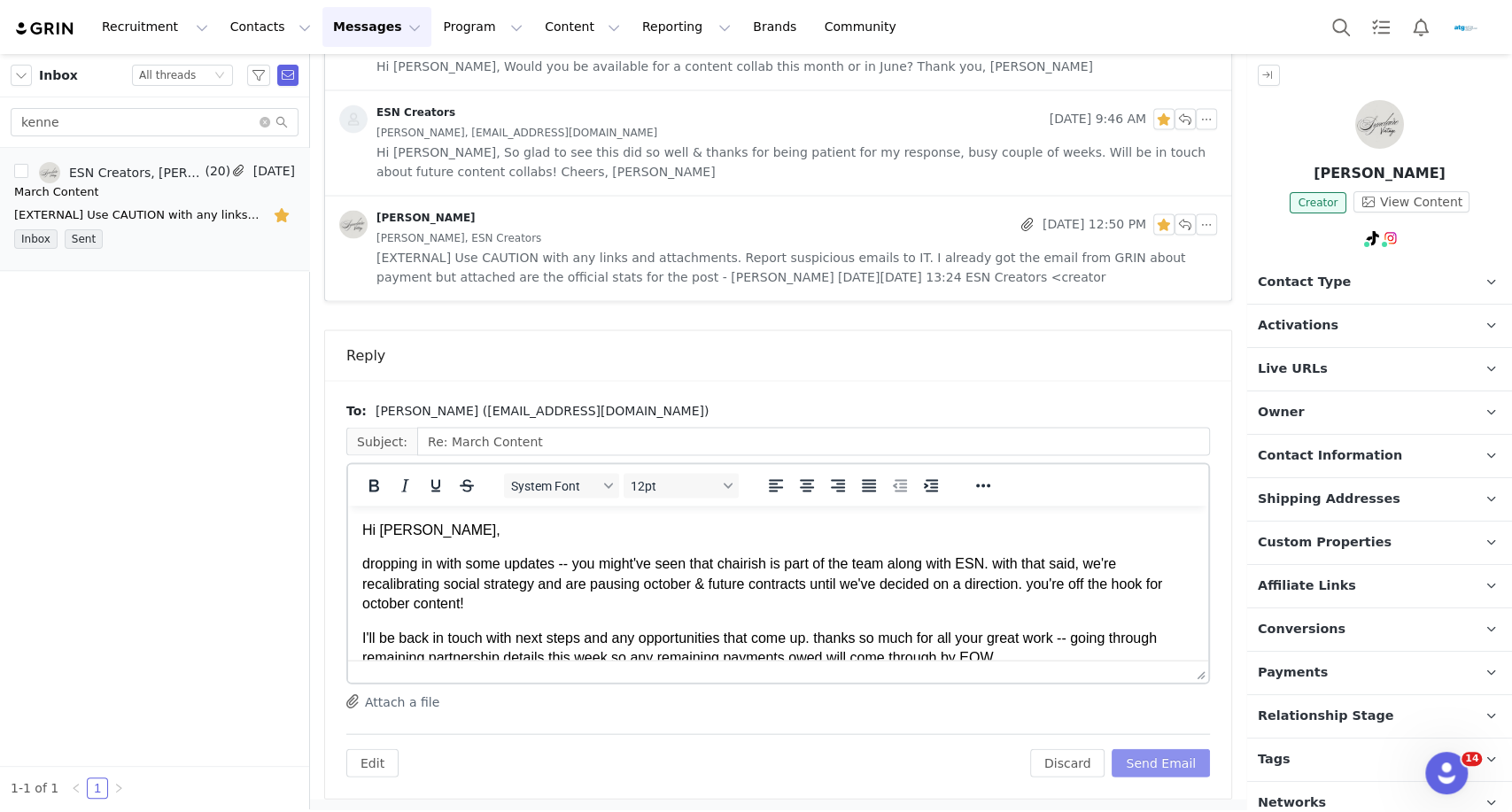
scroll to position [0, 0]
click at [1166, 765] on button "Send Email" at bounding box center [1161, 762] width 98 height 28
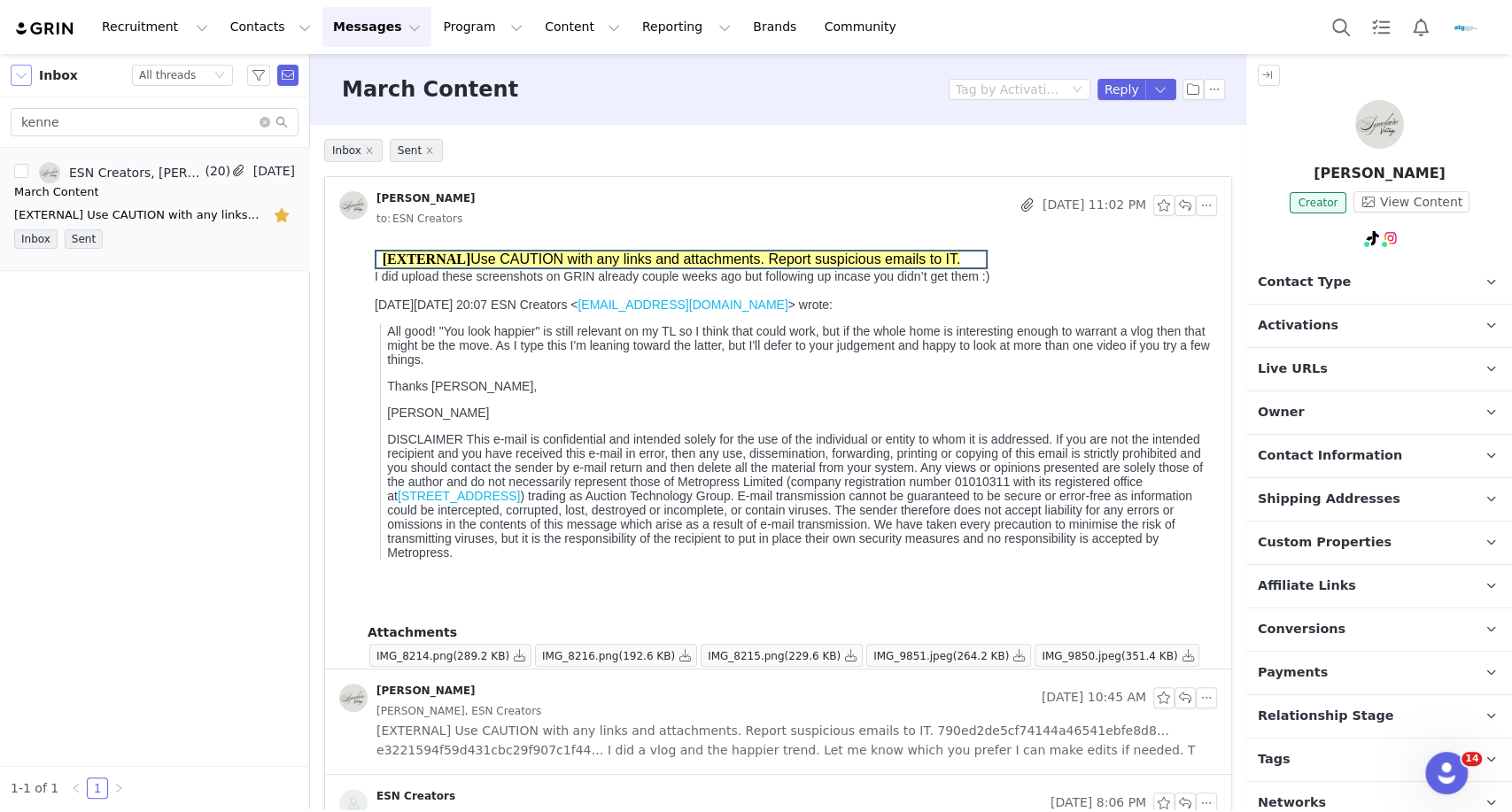
click at [22, 72] on button "button" at bounding box center [21, 75] width 22 height 22
click at [38, 245] on li "Sent" at bounding box center [43, 248] width 66 height 28
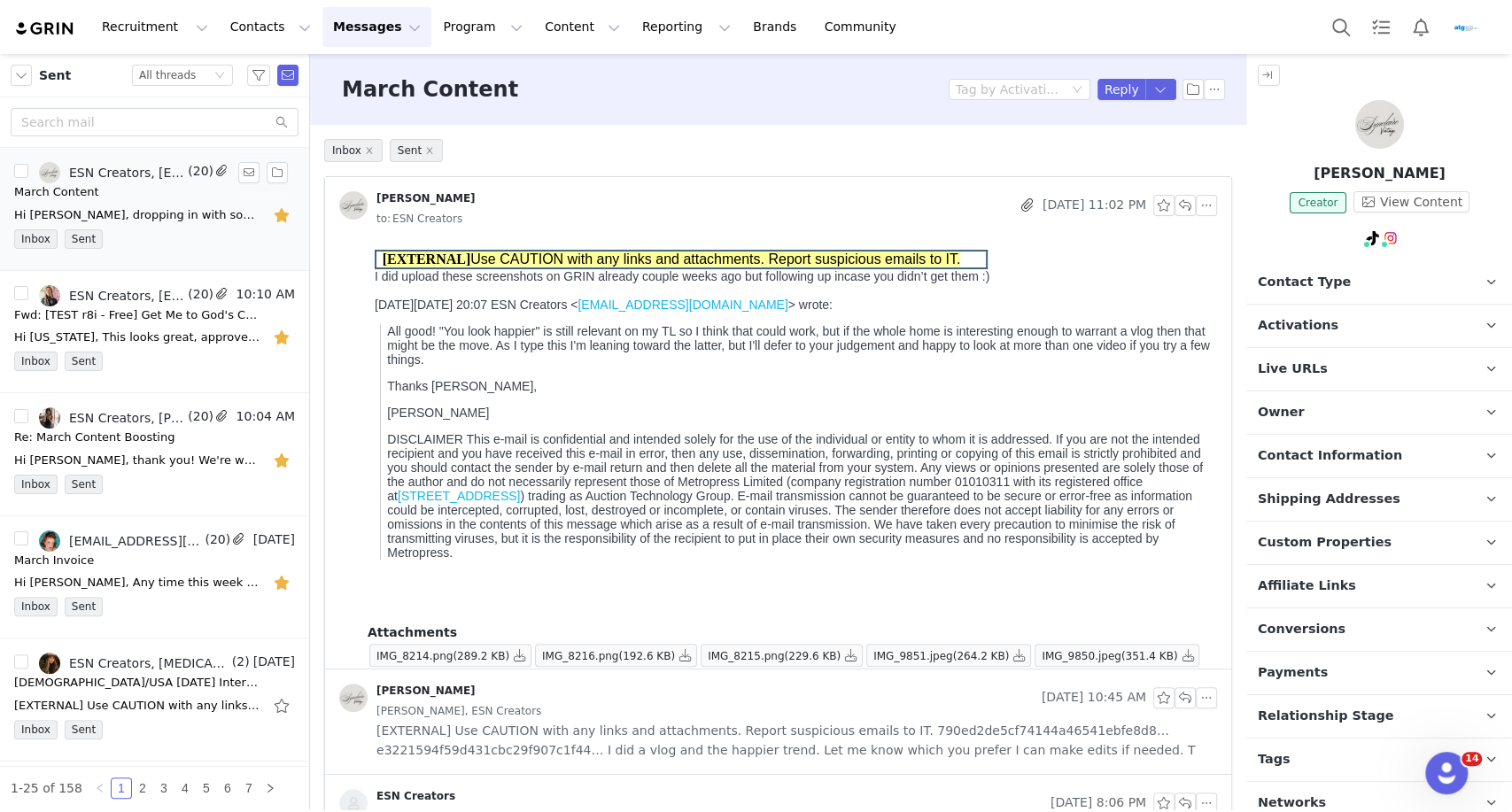
click at [171, 230] on div "Inbox Sent" at bounding box center [154, 243] width 281 height 26
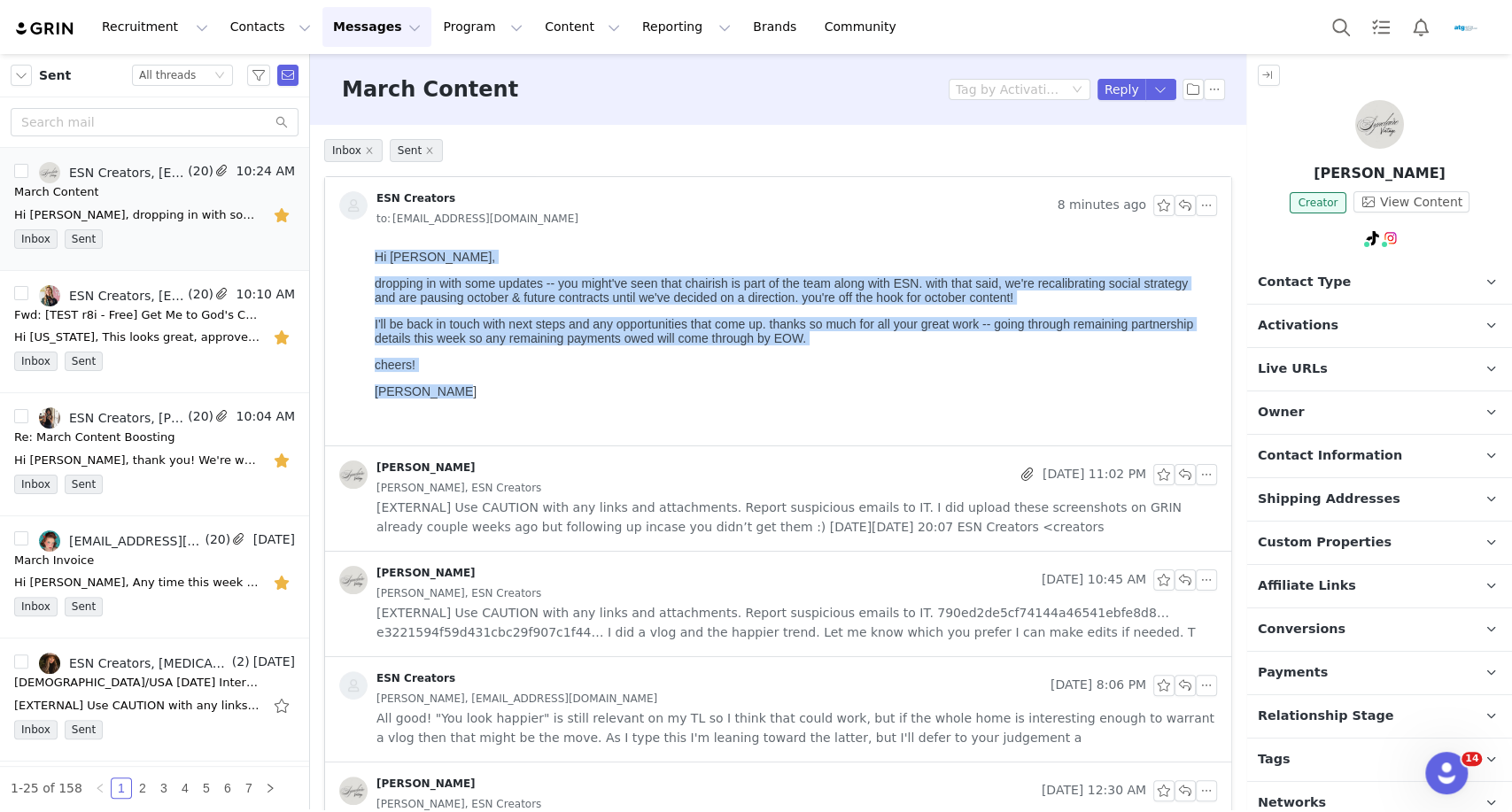
drag, startPoint x: 375, startPoint y: 259, endPoint x: 541, endPoint y: 392, distance: 212.7
click at [541, 392] on body "Hi [PERSON_NAME], dropping in with some updates -- you might've seen that chair…" at bounding box center [792, 341] width 835 height 183
copy body "Hi [PERSON_NAME], dropping in with some updates -- you might've seen that chair…"
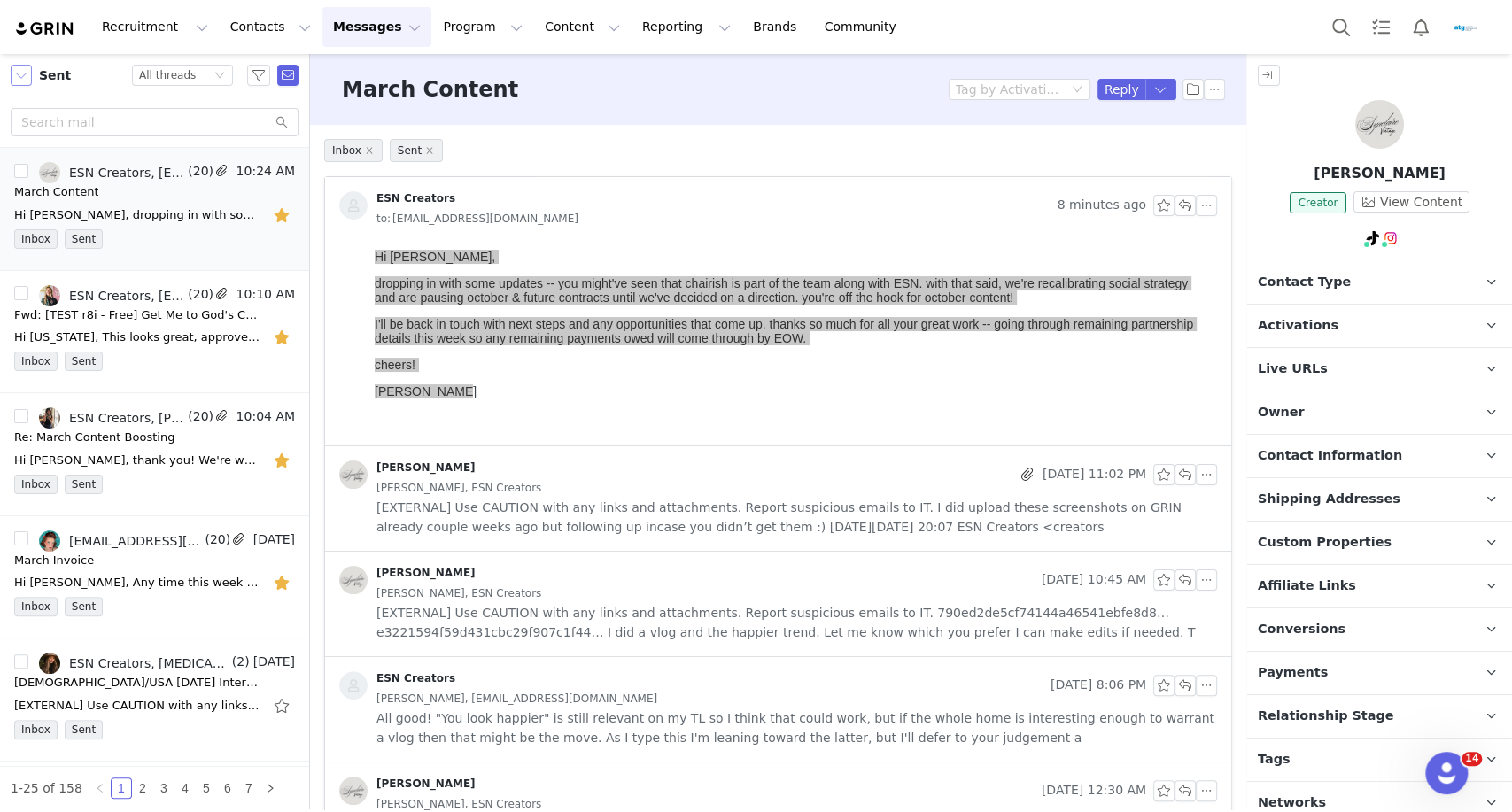
click at [23, 80] on button "button" at bounding box center [21, 75] width 22 height 22
click at [38, 190] on li "Inbox" at bounding box center [43, 192] width 66 height 28
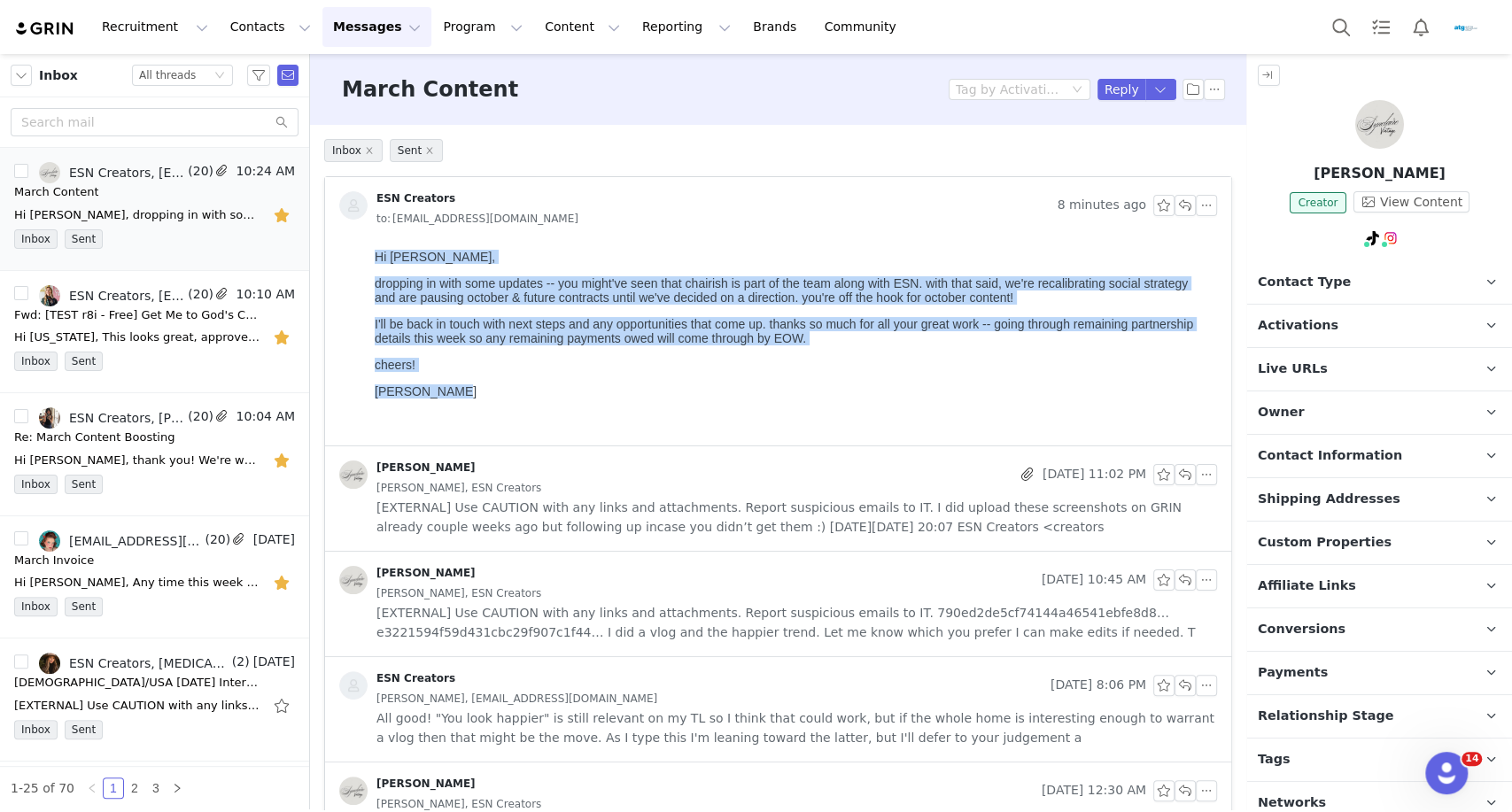
click at [608, 316] on body "Hi [PERSON_NAME], dropping in with some updates -- you might've seen that chair…" at bounding box center [792, 341] width 835 height 183
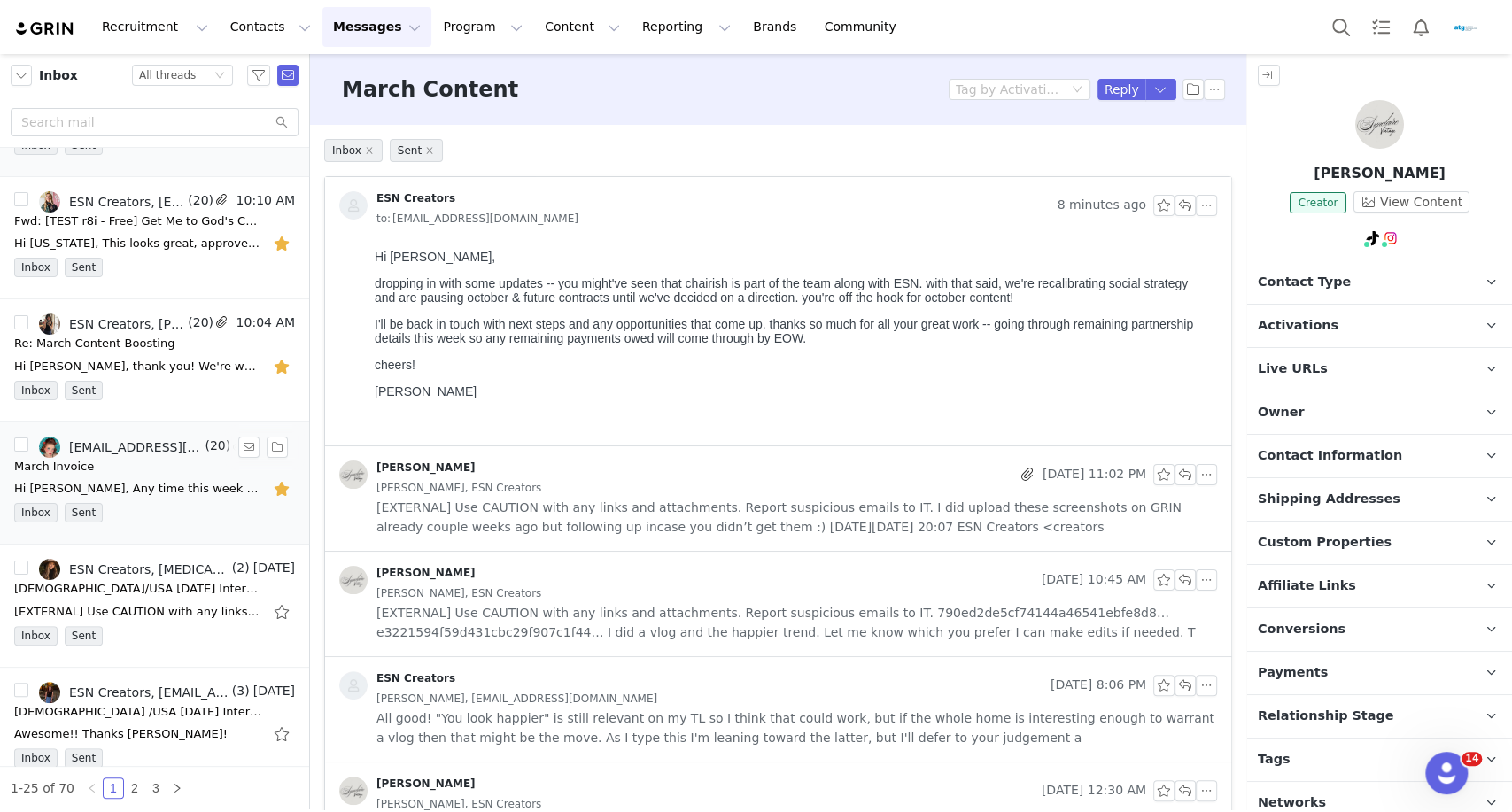
scroll to position [135, 0]
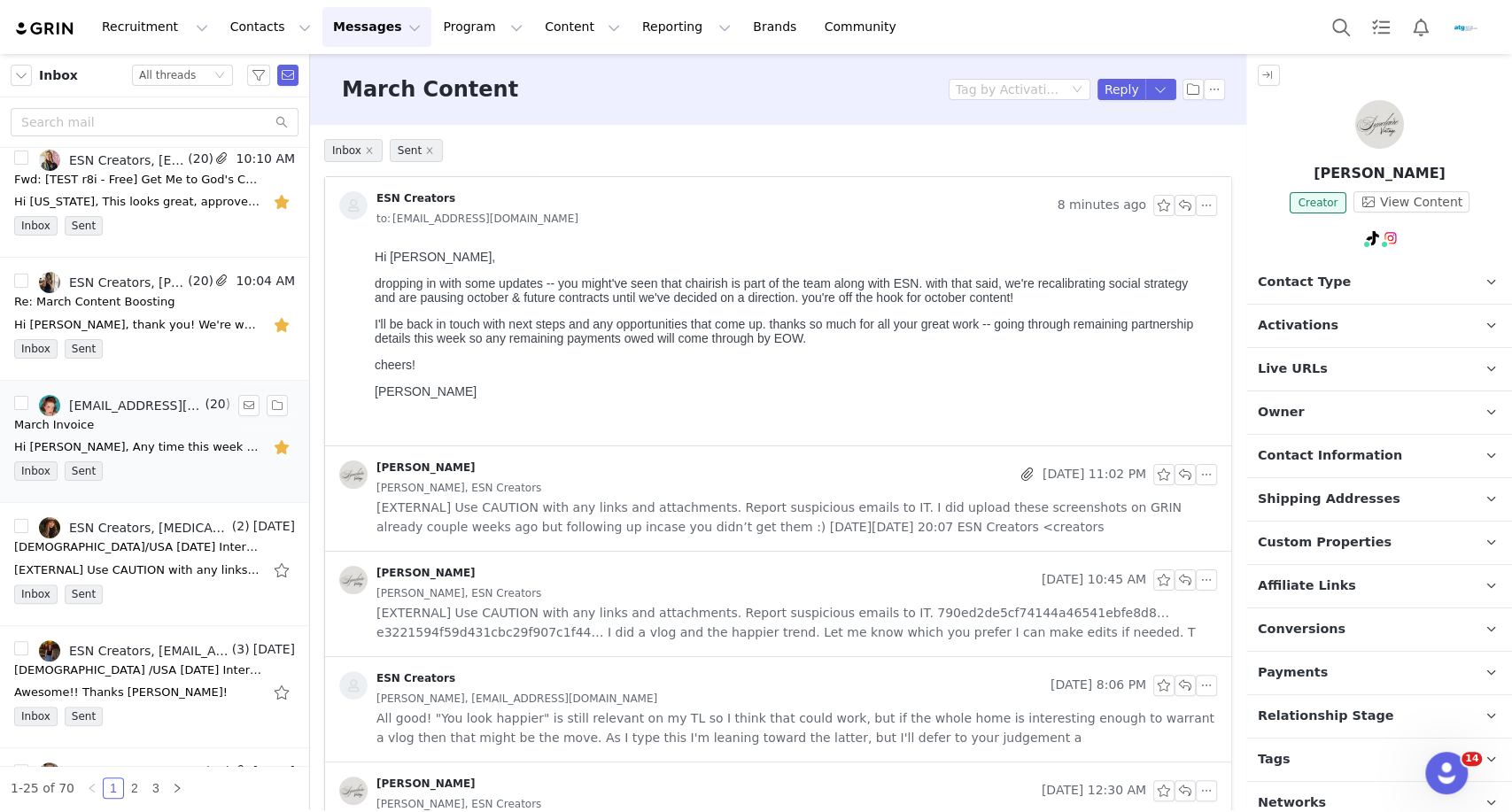
click at [157, 447] on div "Hi [PERSON_NAME], Any time this week or next! We won't do a collab for this one…" at bounding box center [137, 447] width 248 height 18
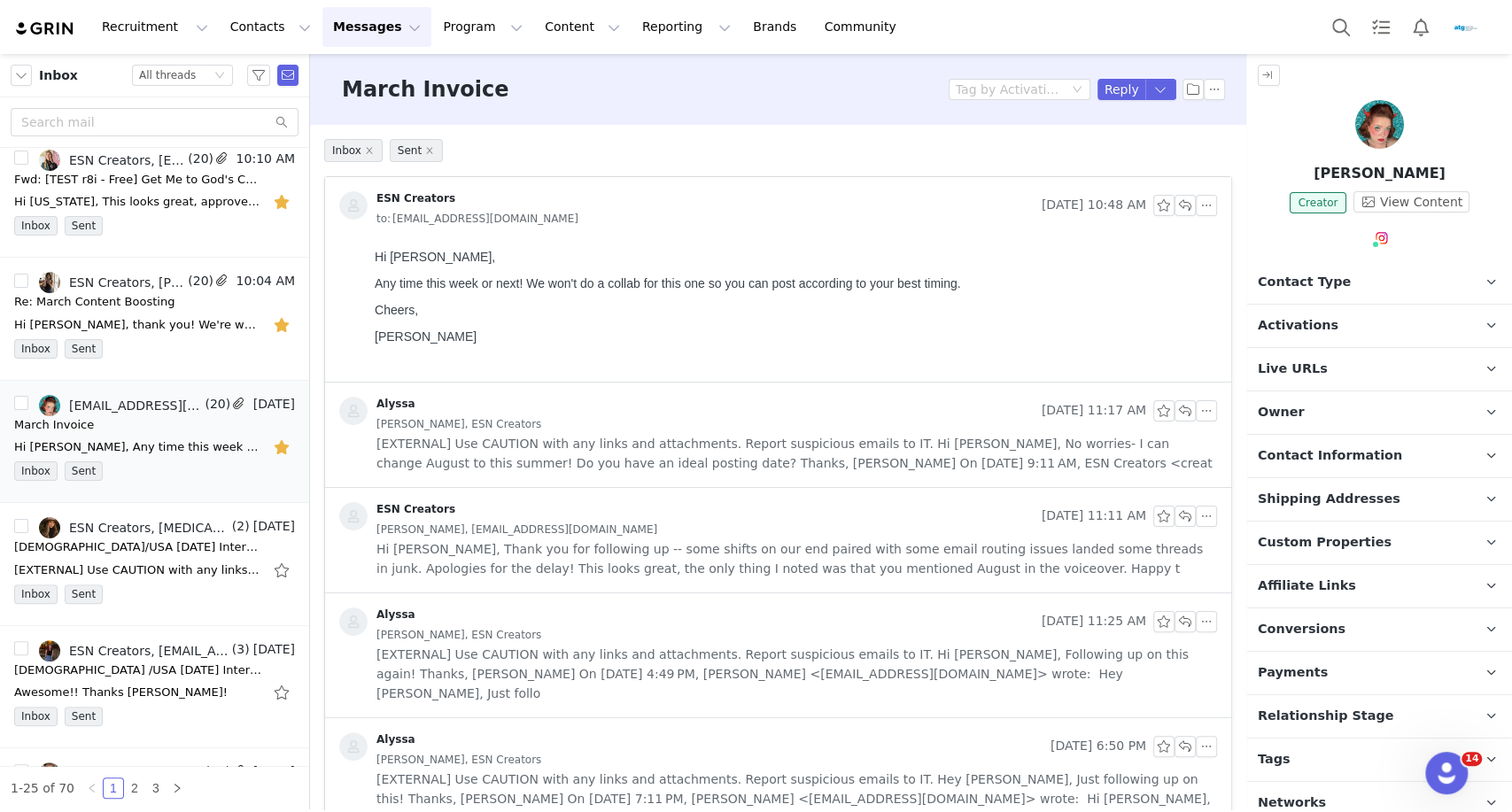
scroll to position [0, 0]
click at [1100, 96] on button "Reply" at bounding box center [1122, 89] width 49 height 22
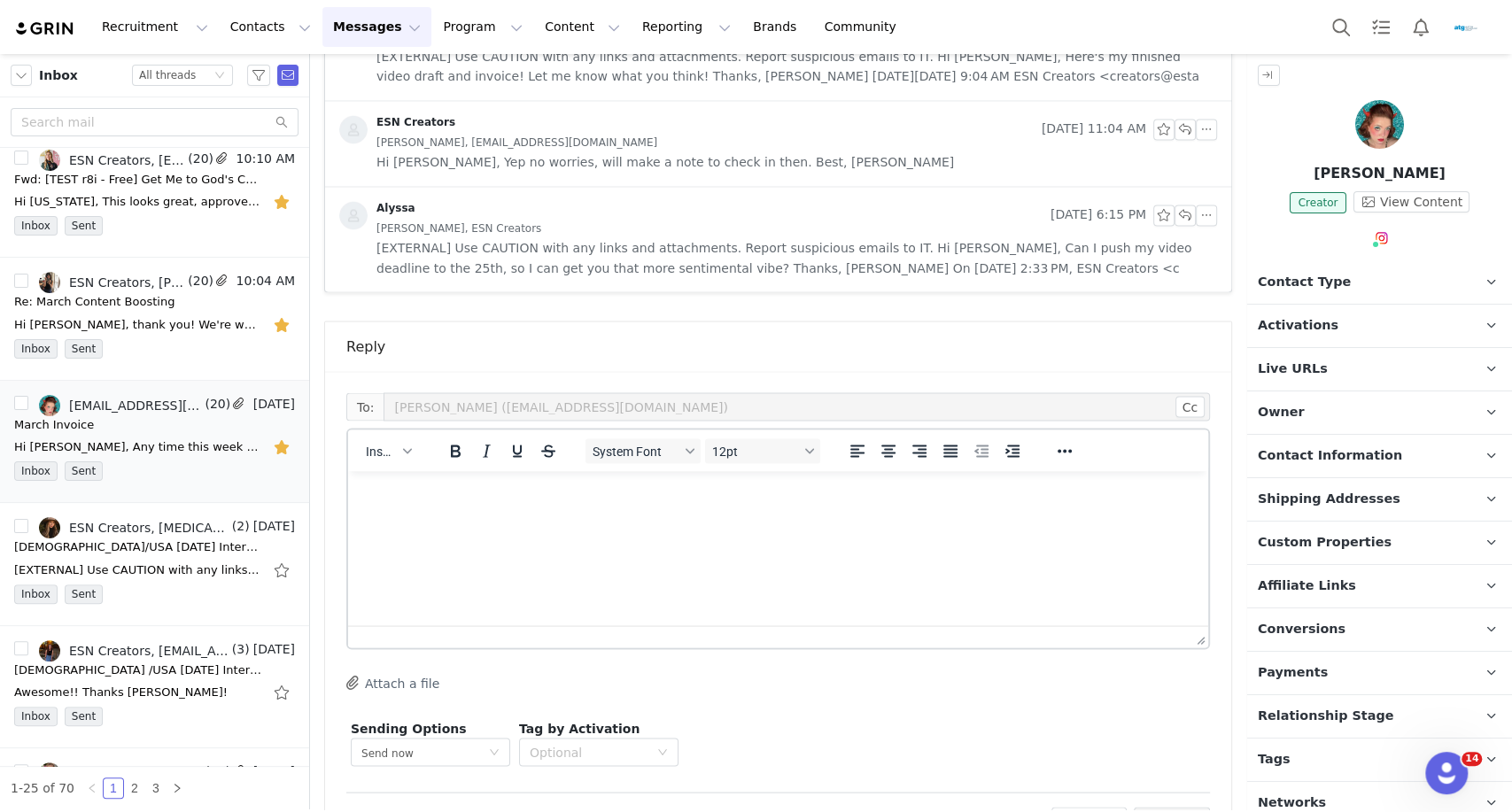
click at [517, 518] on html at bounding box center [778, 494] width 860 height 48
paste body "Rich Text Area. Press ALT-0 for help."
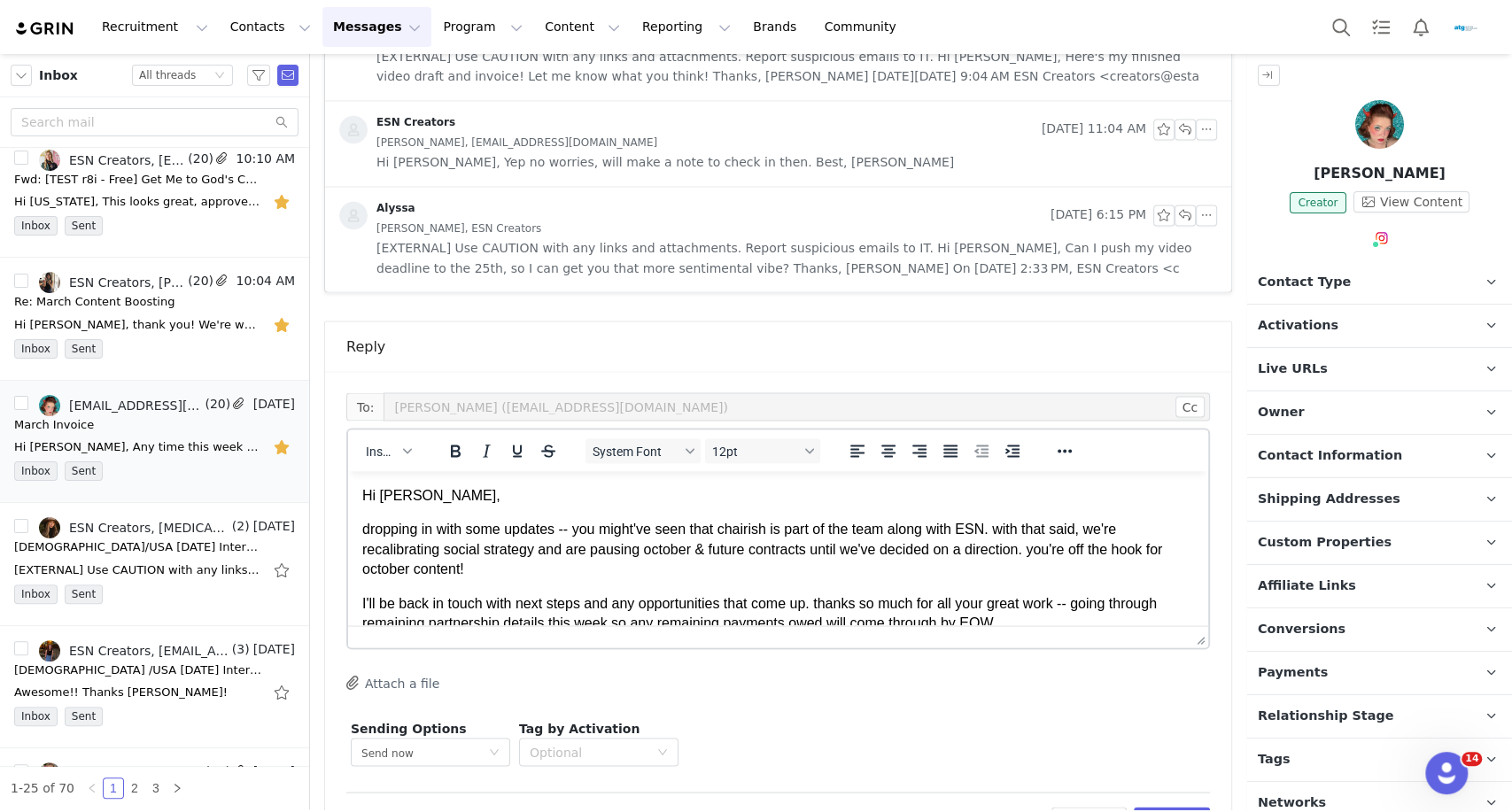
click at [412, 496] on p "Hi [PERSON_NAME]," at bounding box center [778, 495] width 831 height 20
click at [626, 609] on p "I'll be back in touch with next steps and any opportunities that come up. thank…" at bounding box center [778, 613] width 831 height 40
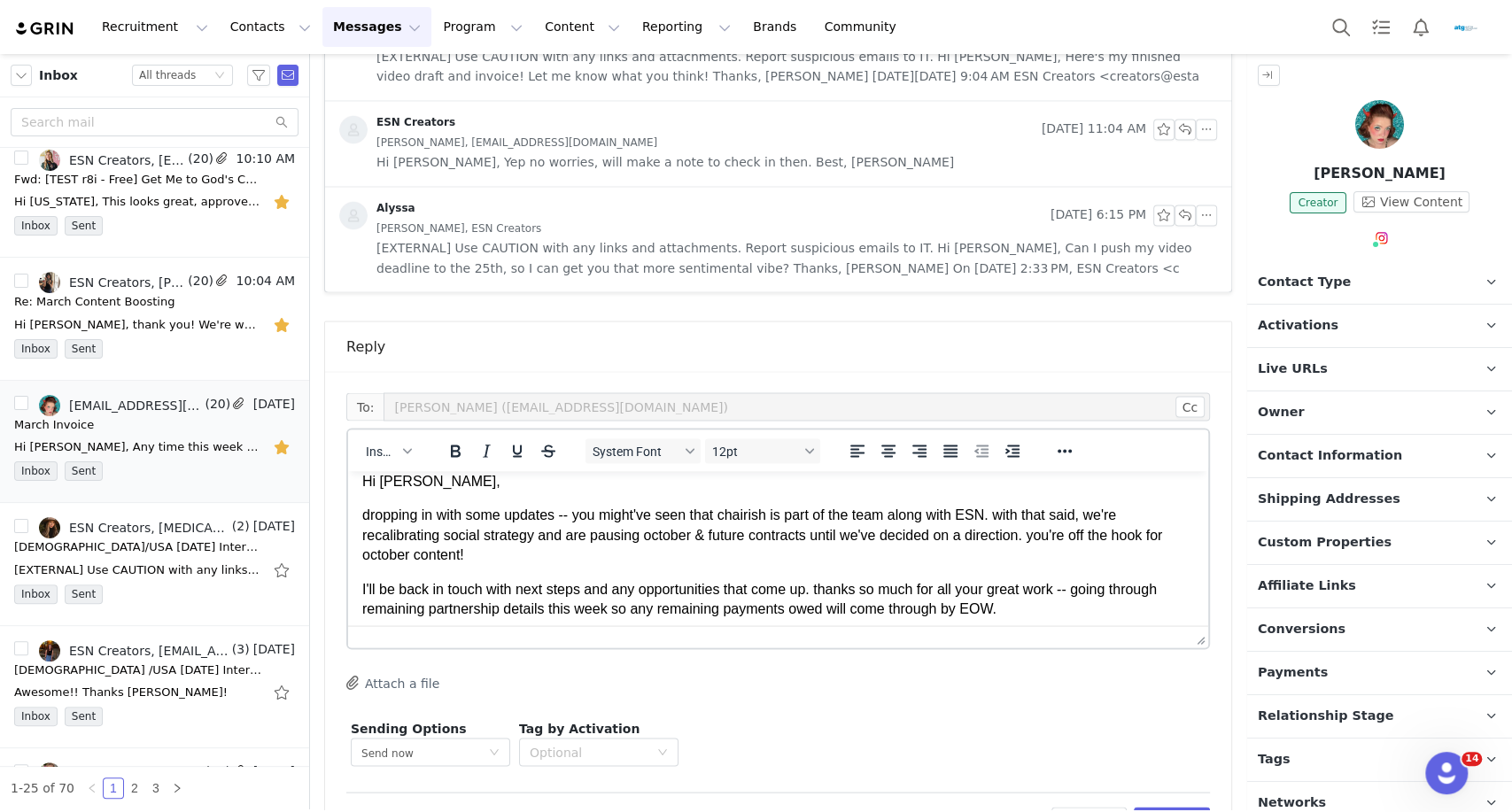
scroll to position [15, 0]
click at [612, 537] on p "dropping in with some updates -- you might've seen that chairish is part of the…" at bounding box center [778, 533] width 831 height 59
click at [672, 581] on p "I'll be back in touch with next steps and any opportunities that come up. thank…" at bounding box center [778, 597] width 831 height 40
click at [626, 536] on p "dropping in with some updates -- you might've seen that chairish is part of the…" at bounding box center [778, 533] width 831 height 59
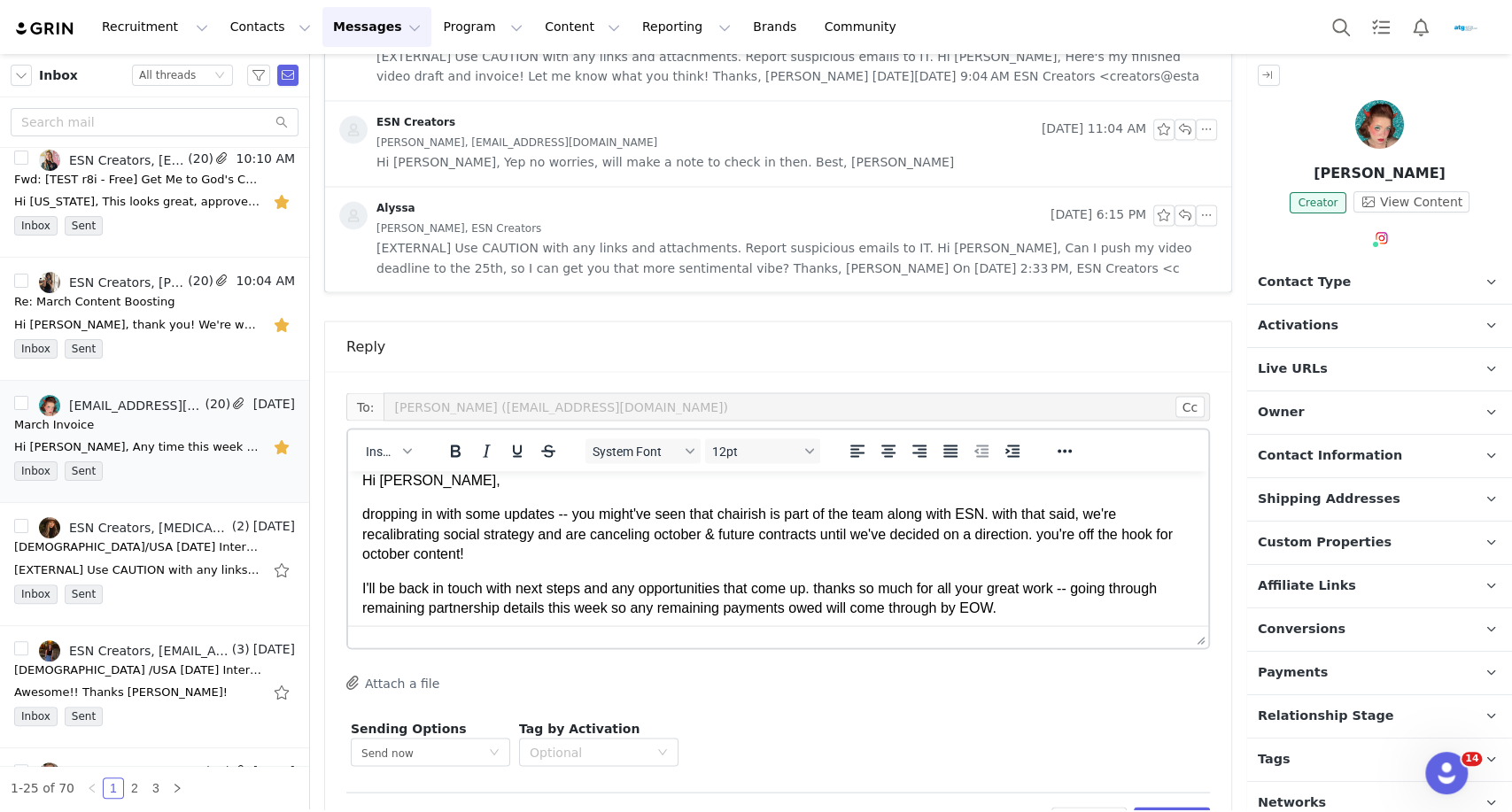
click at [662, 586] on p "I'll be back in touch with next steps and any opportunities that come up. thank…" at bounding box center [778, 597] width 831 height 40
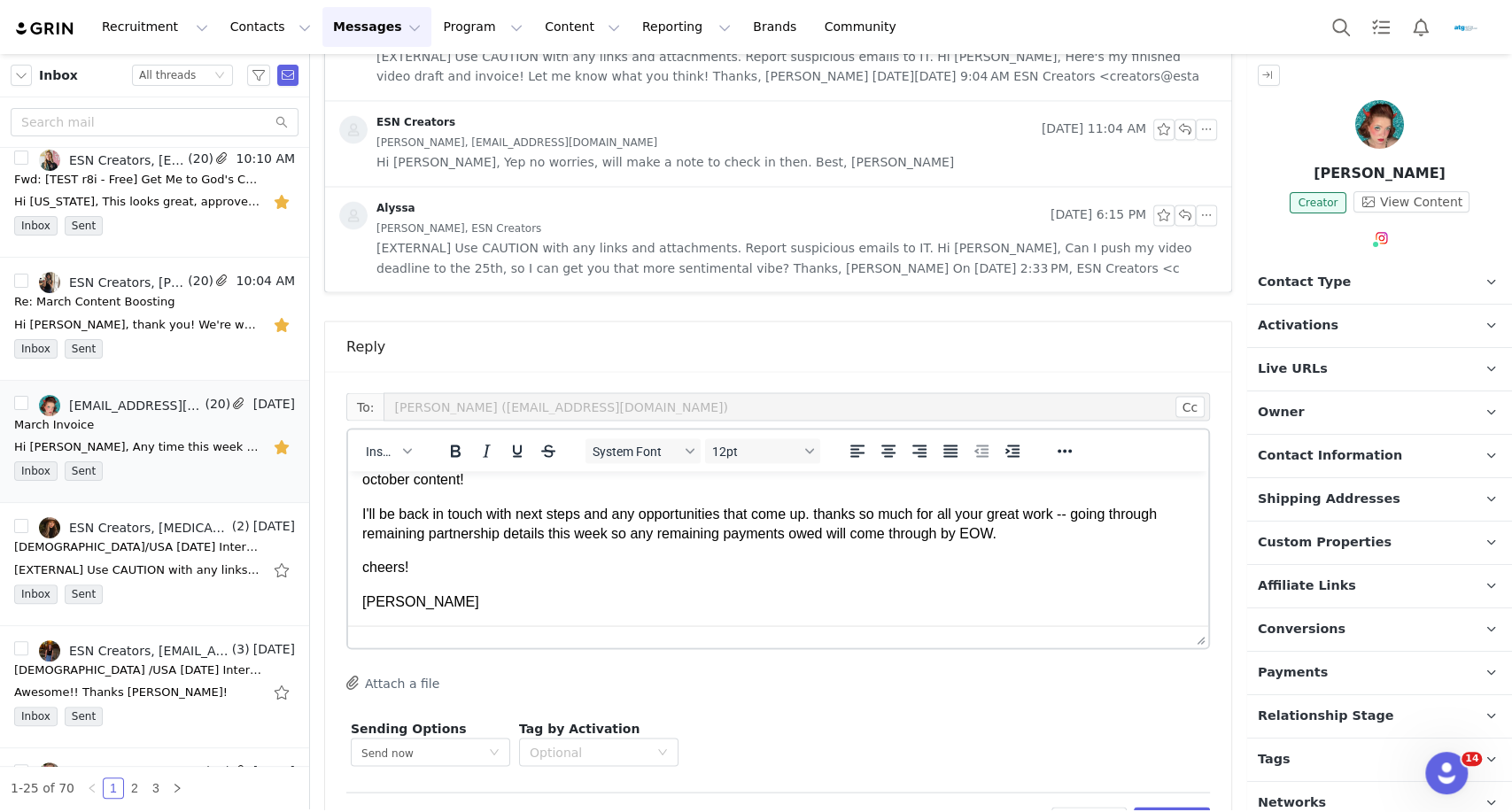
scroll to position [0, 0]
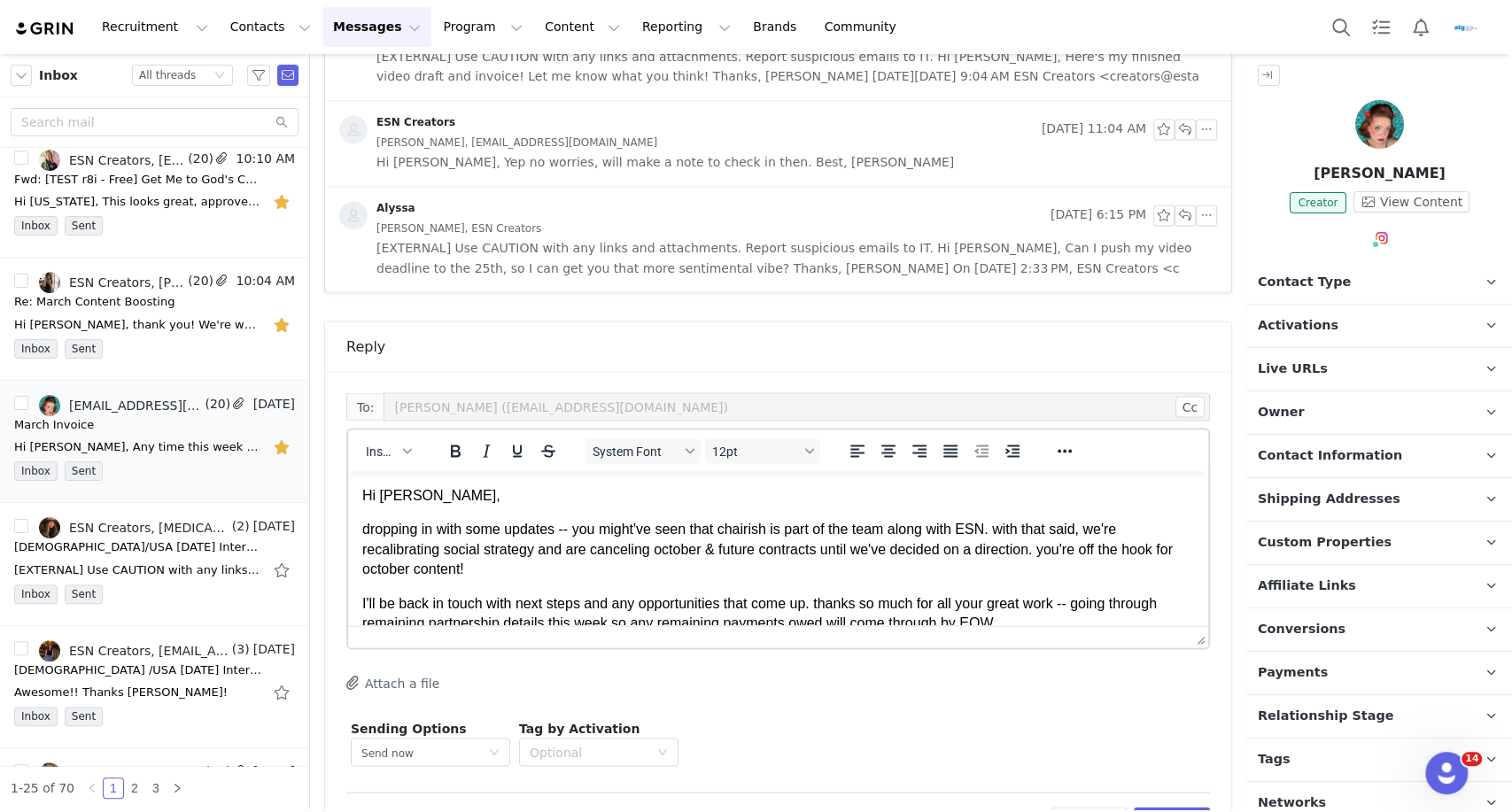
click at [386, 490] on p "Hi [PERSON_NAME]," at bounding box center [778, 495] width 831 height 20
click at [866, 588] on body "Hi [PERSON_NAME], dropping in with some updates -- you might've seen that chair…" at bounding box center [778, 593] width 831 height 215
click at [878, 634] on div "To: [PERSON_NAME] ([EMAIL_ADDRESS][DOMAIN_NAME]) Cc Cc: Insert System Font 12pt…" at bounding box center [778, 581] width 863 height 378
click at [604, 553] on p "dropping in with some updates -- you might've seen that chairish is part of the…" at bounding box center [778, 548] width 831 height 59
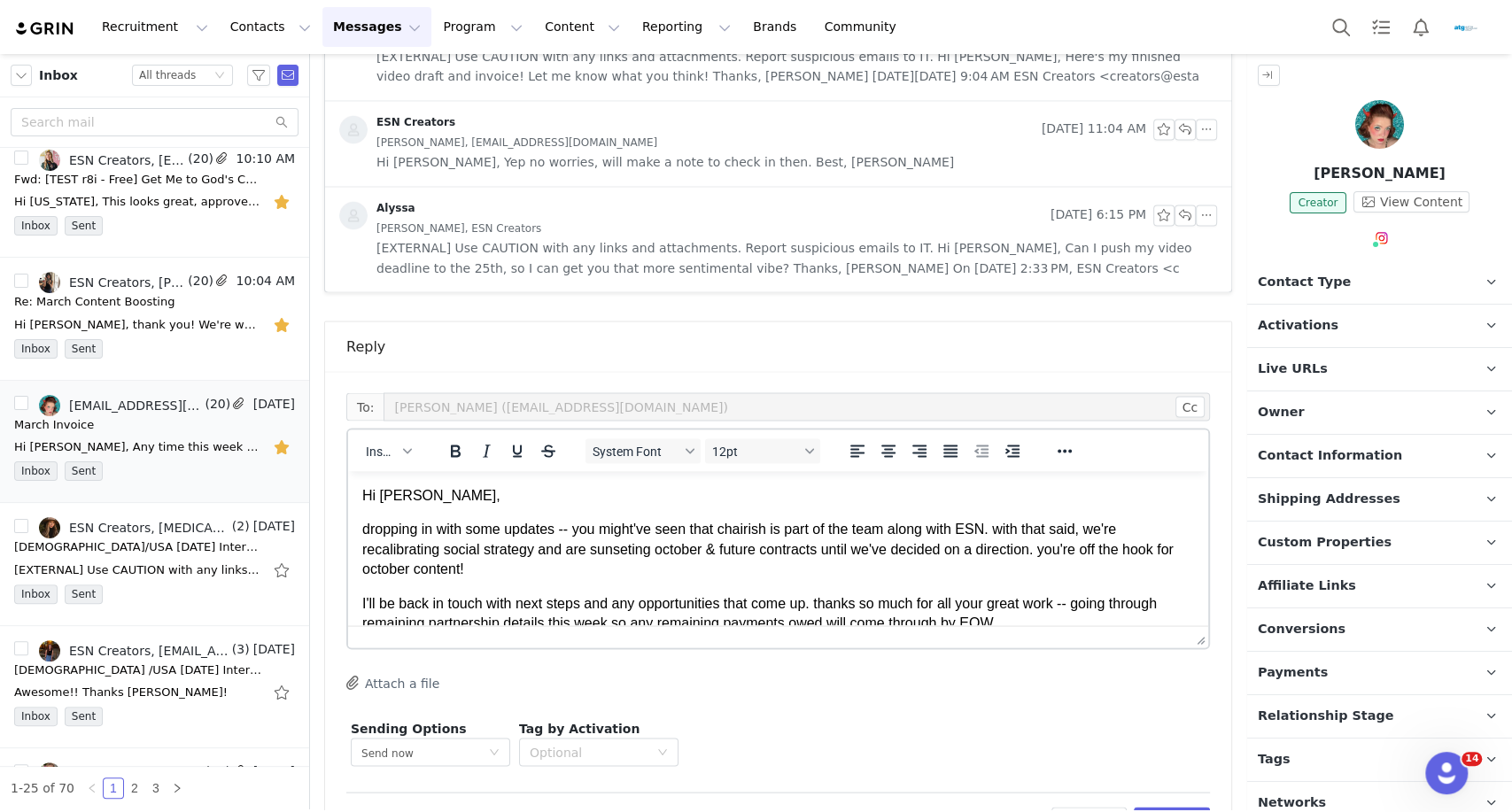
click at [732, 575] on p "dropping in with some updates -- you might've seen that chairish is part of the…" at bounding box center [778, 548] width 831 height 59
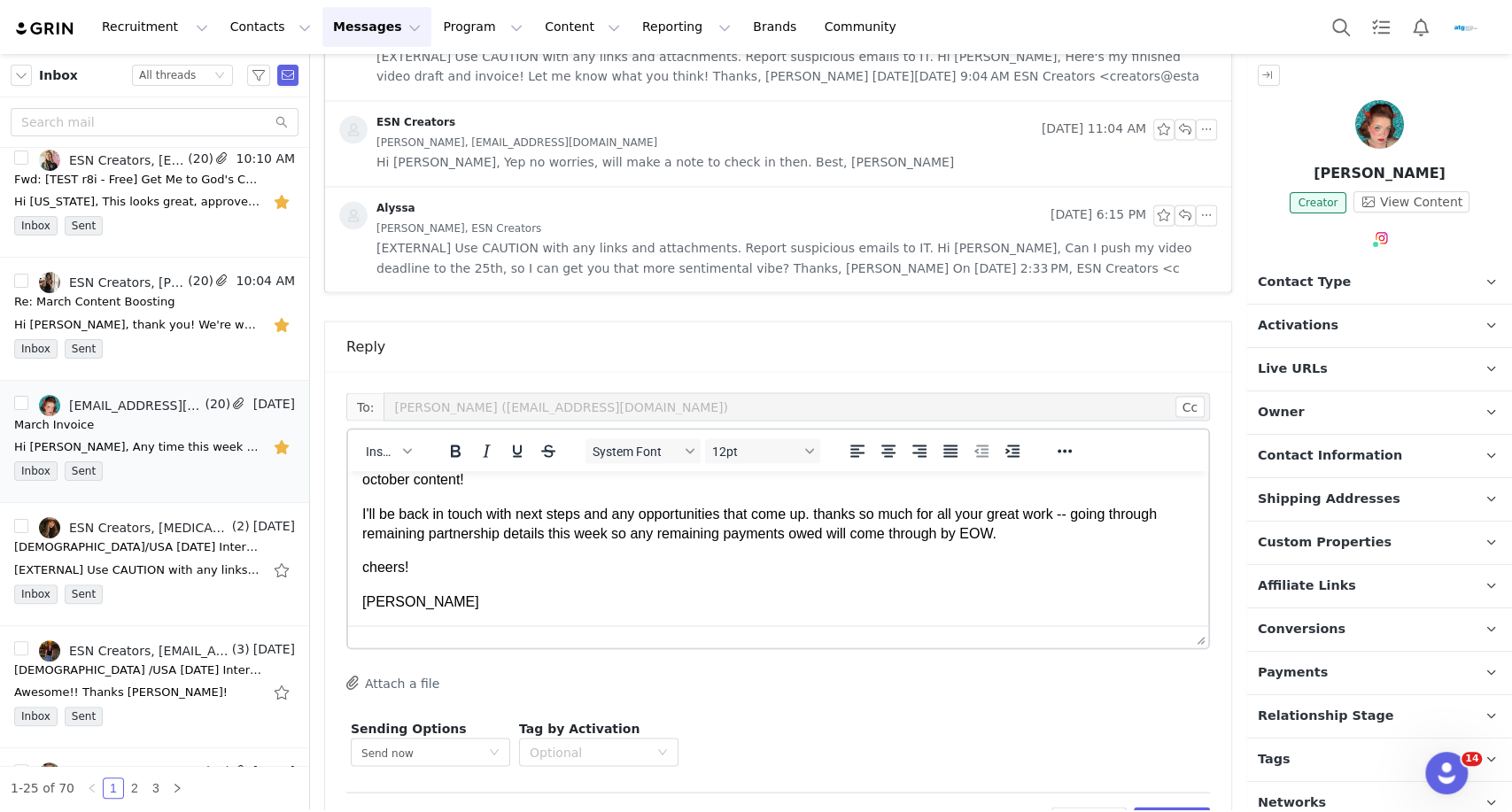
click at [822, 674] on div "Attach a file" at bounding box center [778, 683] width 863 height 19
click at [1182, 806] on button "Preview" at bounding box center [1172, 820] width 77 height 28
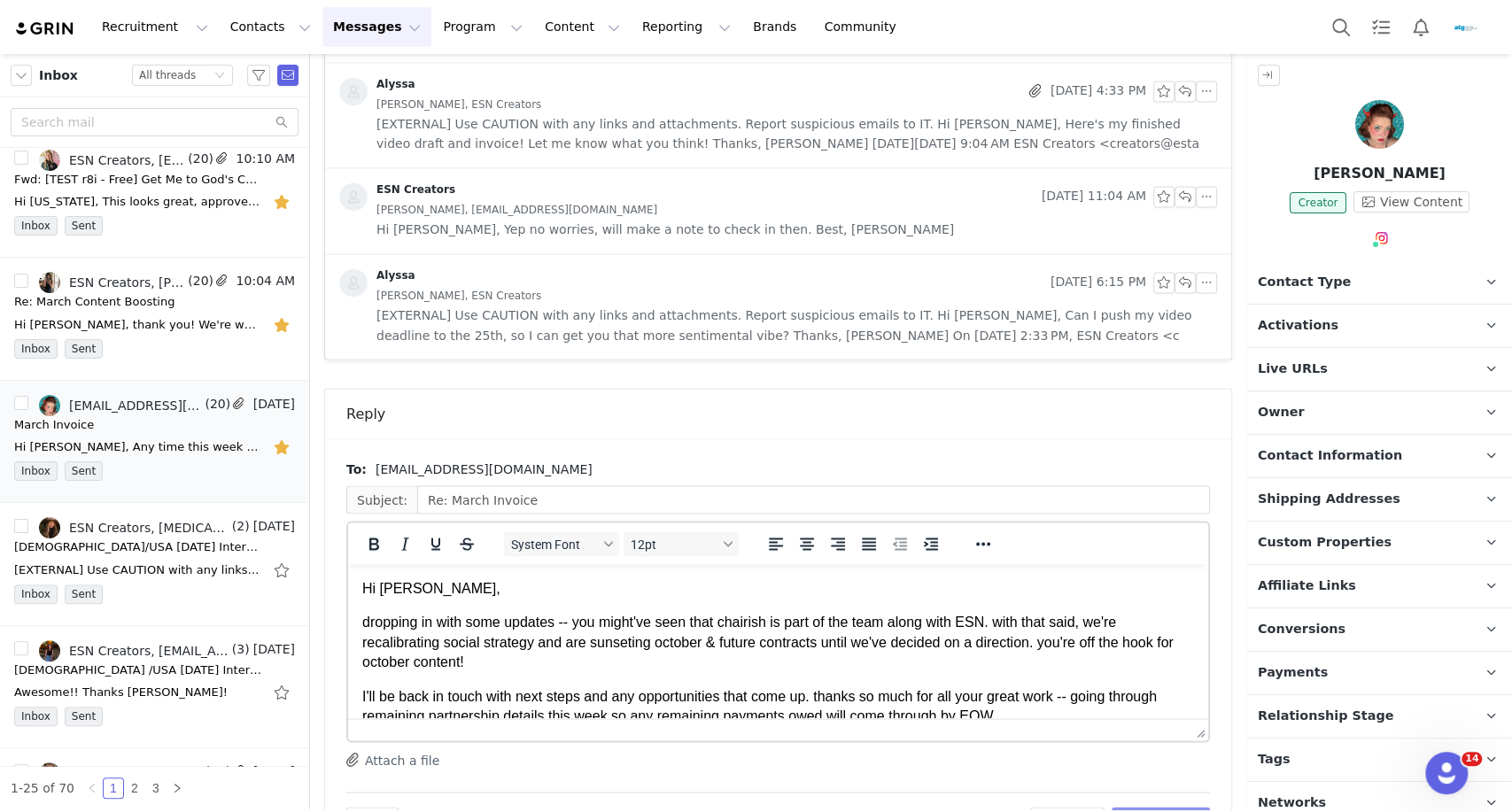
scroll to position [0, 0]
click at [1148, 806] on button "Send Email" at bounding box center [1161, 820] width 98 height 28
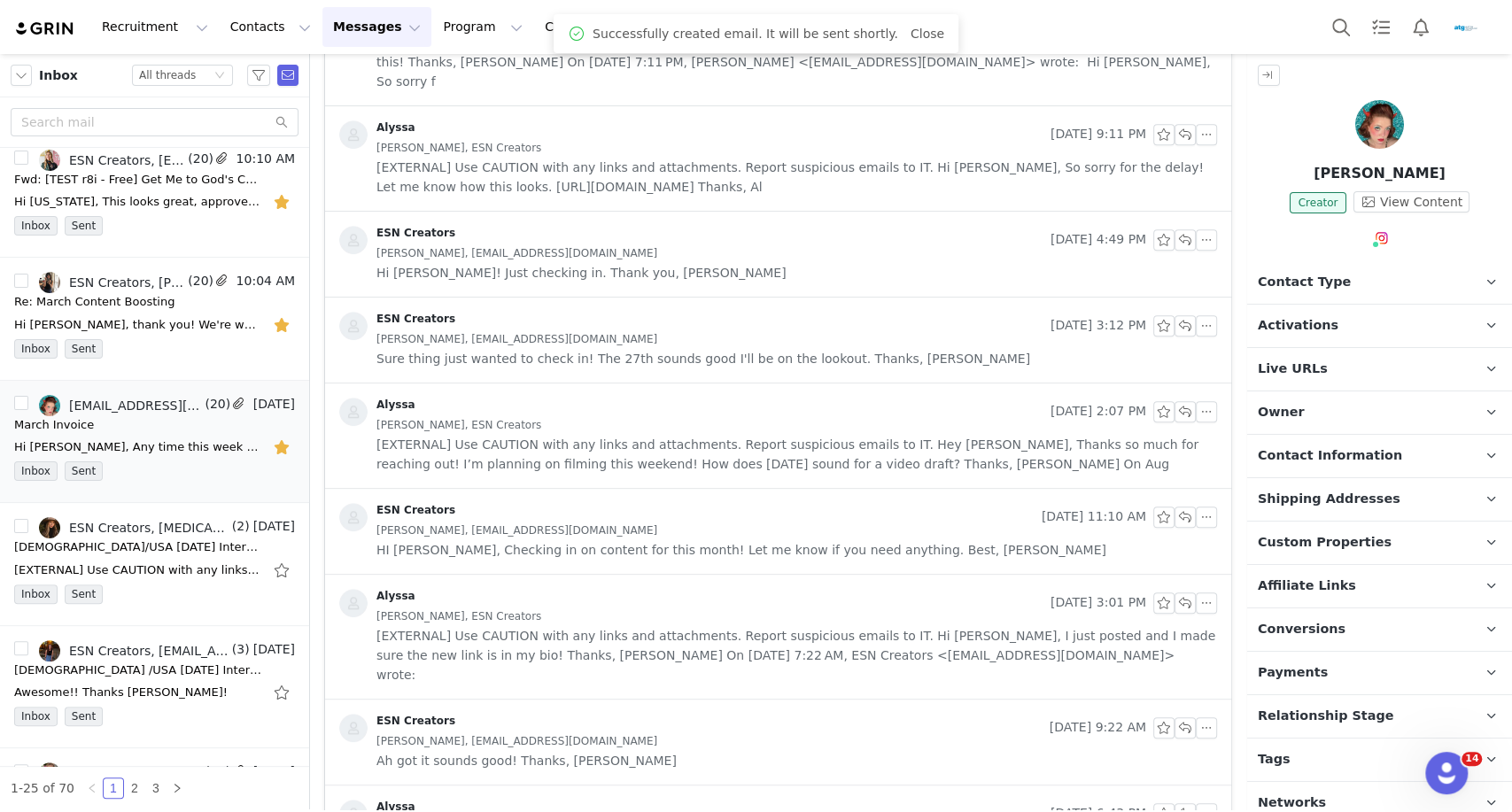
scroll to position [470, 0]
